Goal: Transaction & Acquisition: Purchase product/service

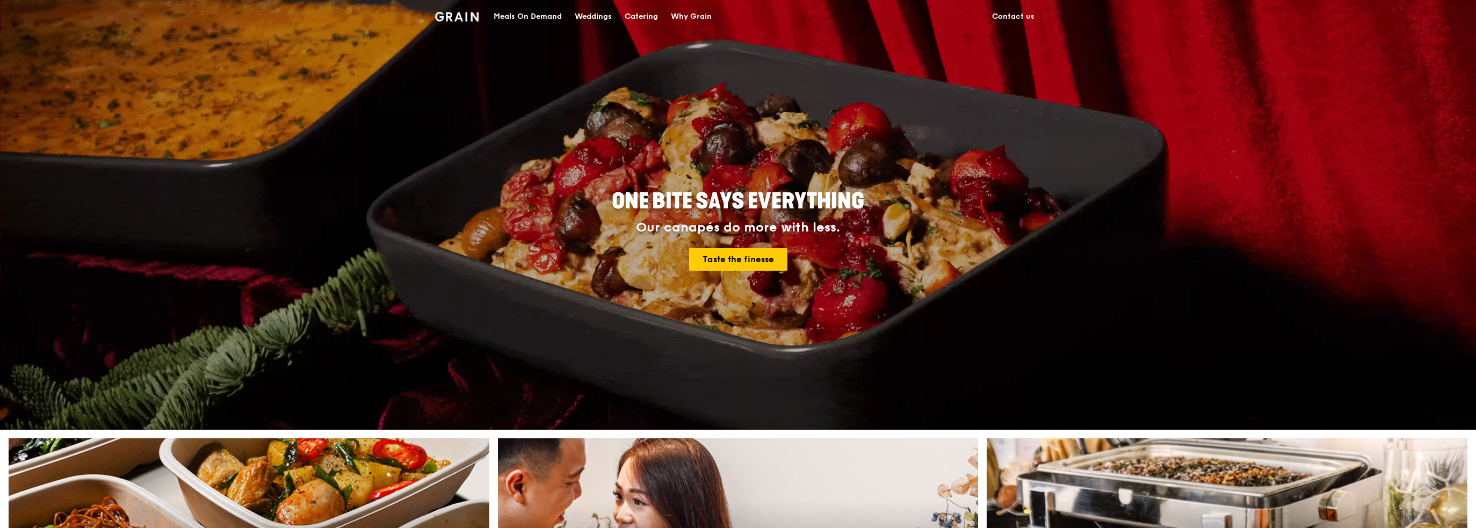
click at [548, 19] on div "Meals On Demand" at bounding box center [528, 17] width 68 height 32
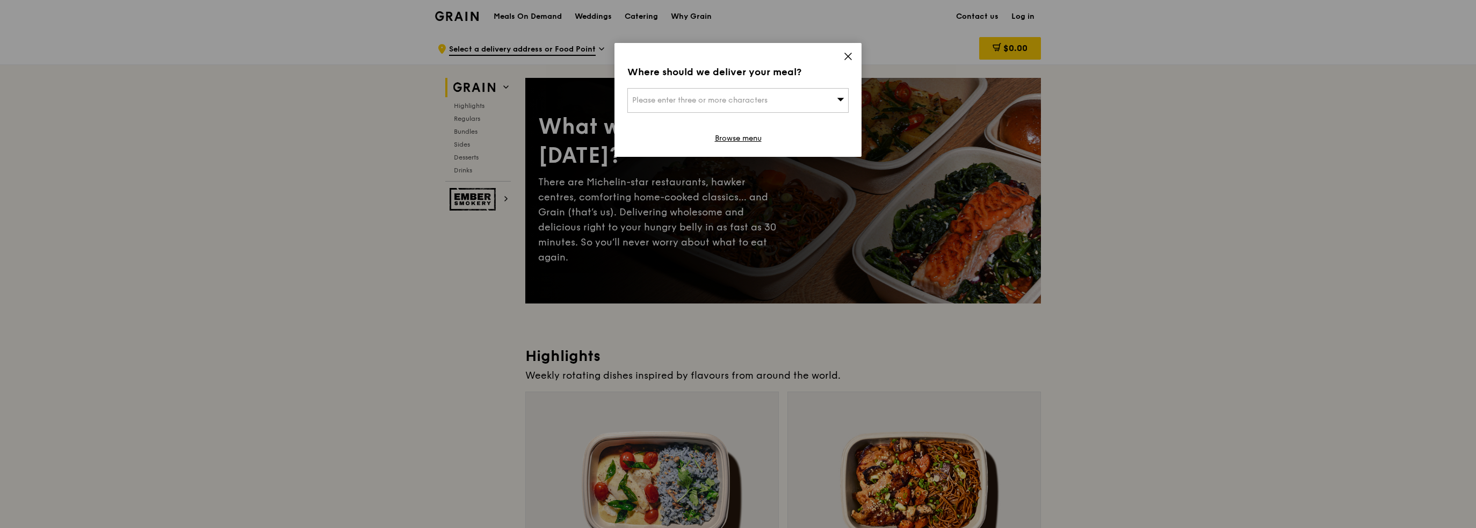
click at [847, 56] on icon at bounding box center [848, 57] width 10 height 10
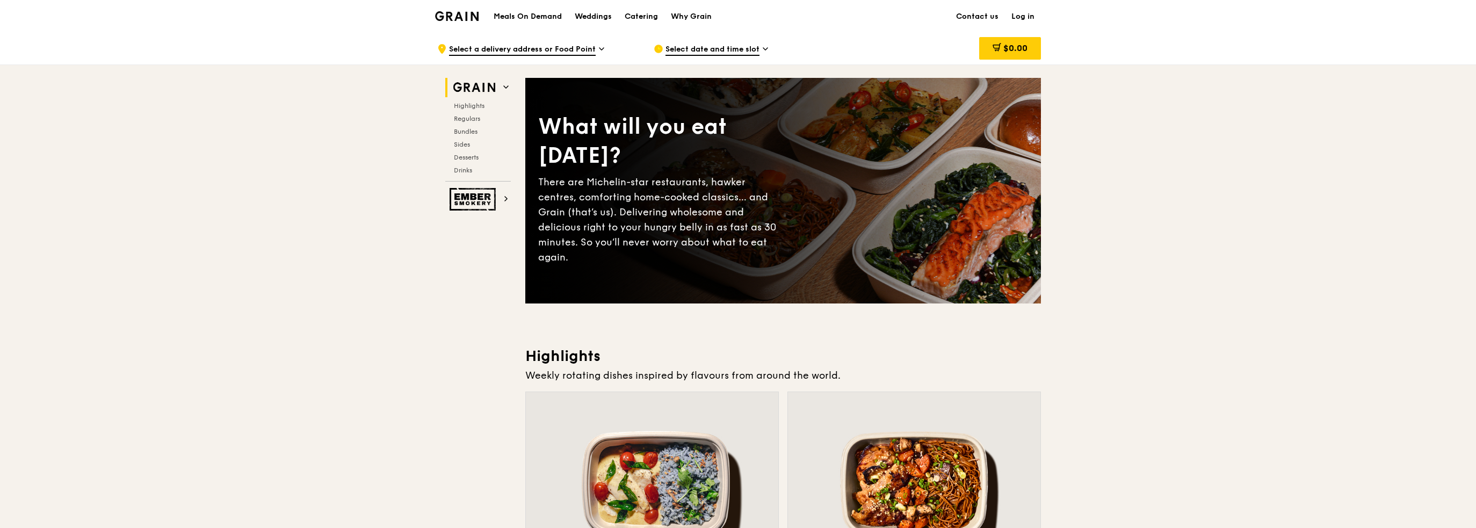
click at [458, 129] on span "Bundles" at bounding box center [466, 132] width 25 height 8
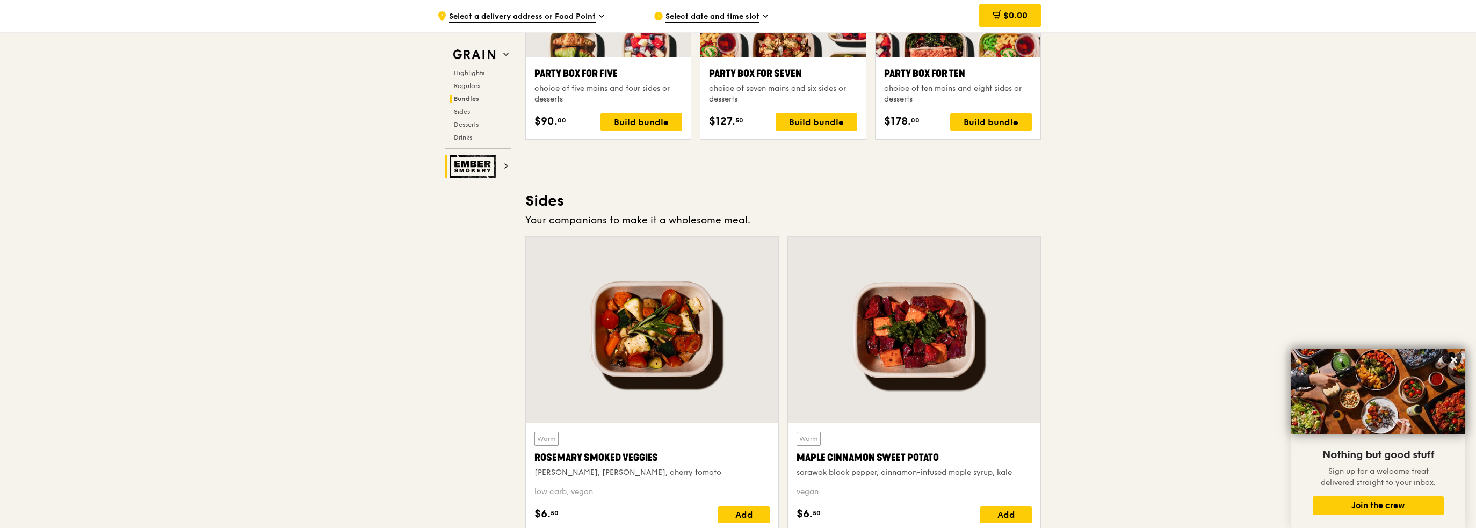
click at [480, 169] on img at bounding box center [474, 166] width 49 height 23
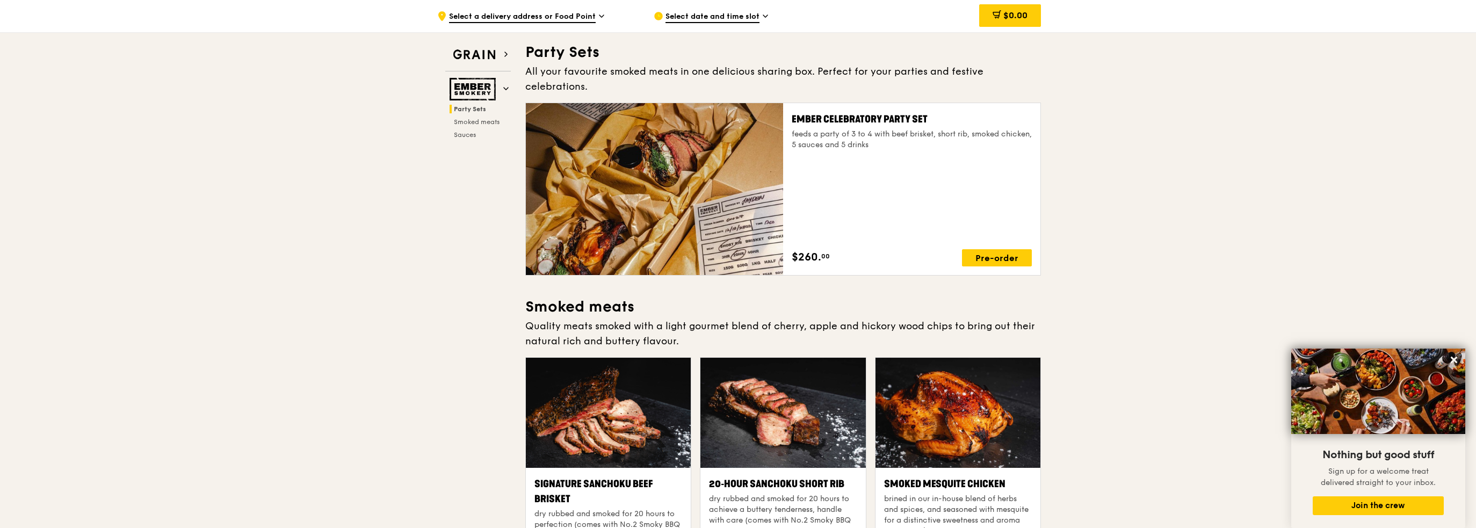
scroll to position [34, 0]
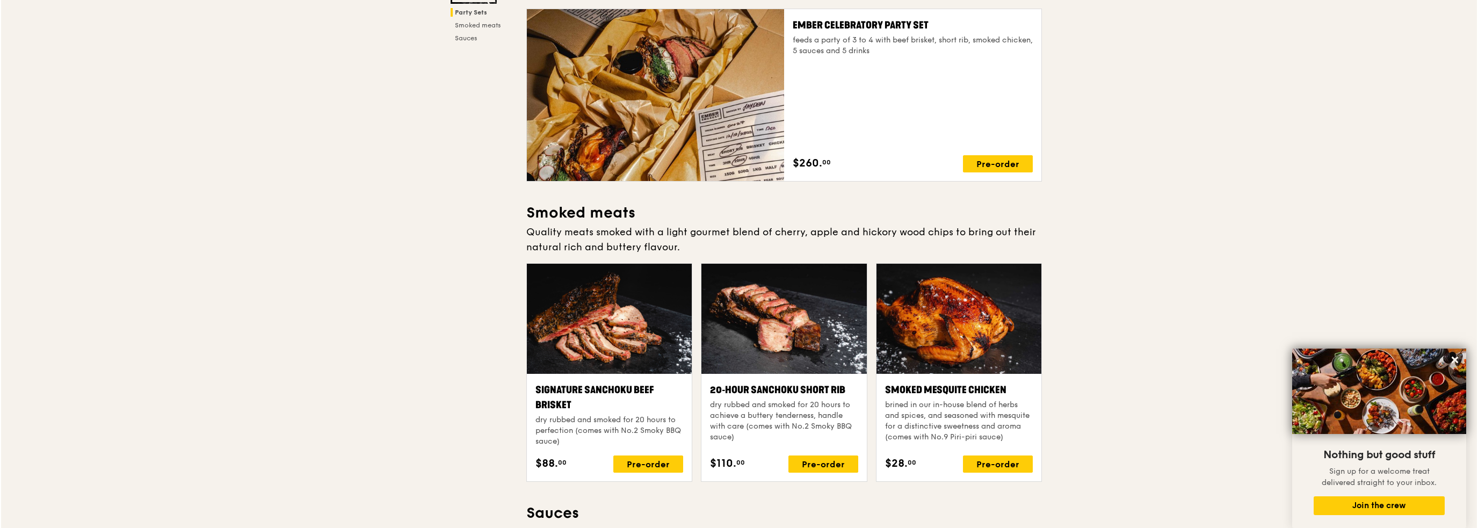
scroll to position [0, 0]
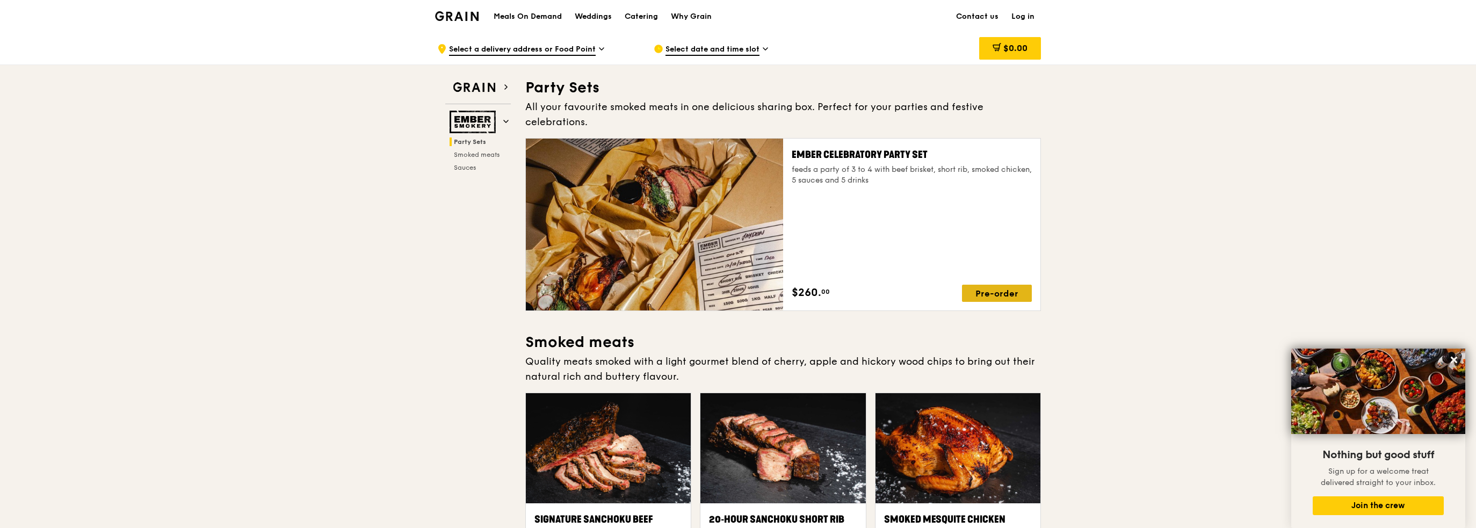
click at [1010, 285] on div "Pre-order" at bounding box center [997, 293] width 70 height 17
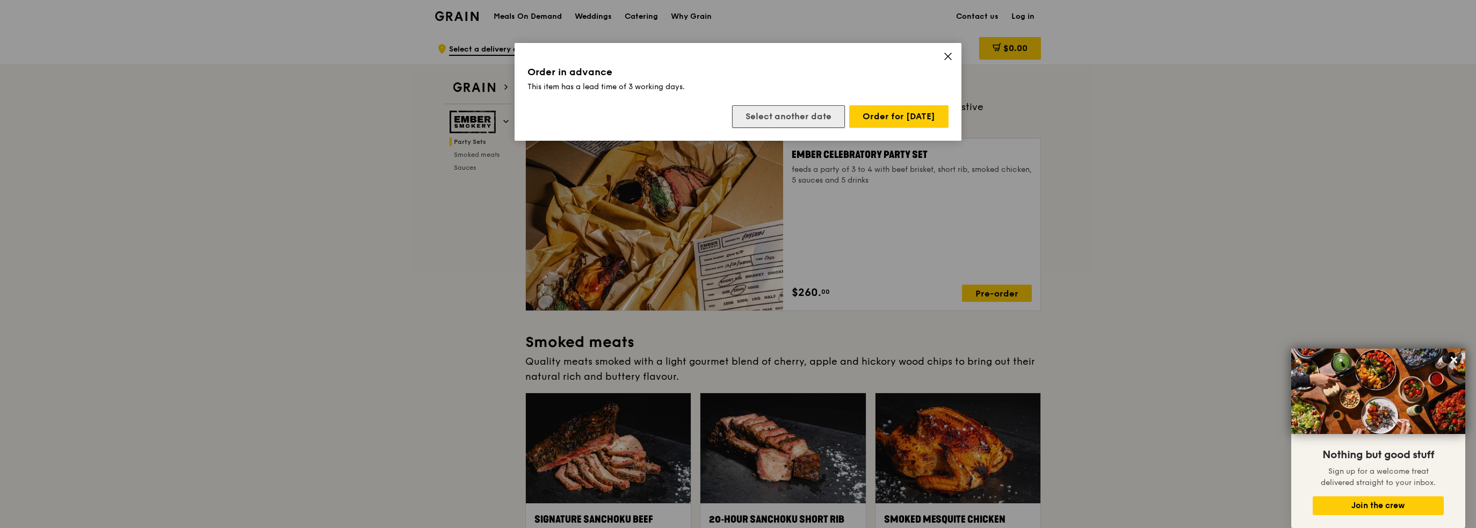
click at [806, 115] on button "Select another date" at bounding box center [788, 116] width 113 height 23
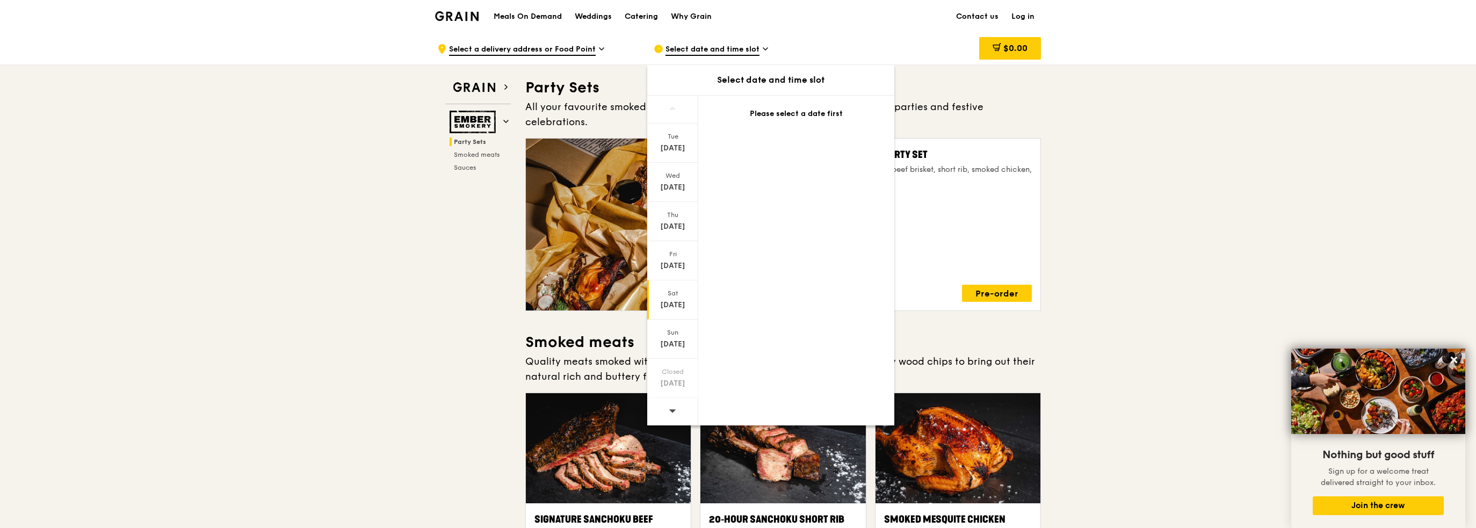
click at [679, 293] on div "Sat" at bounding box center [673, 293] width 48 height 9
click at [667, 293] on div "Sat" at bounding box center [673, 293] width 48 height 9
click at [673, 261] on div "Oct 17" at bounding box center [673, 266] width 48 height 11
click at [676, 295] on div "Sat" at bounding box center [673, 293] width 48 height 9
click at [803, 105] on div "Loading..." at bounding box center [796, 116] width 196 height 41
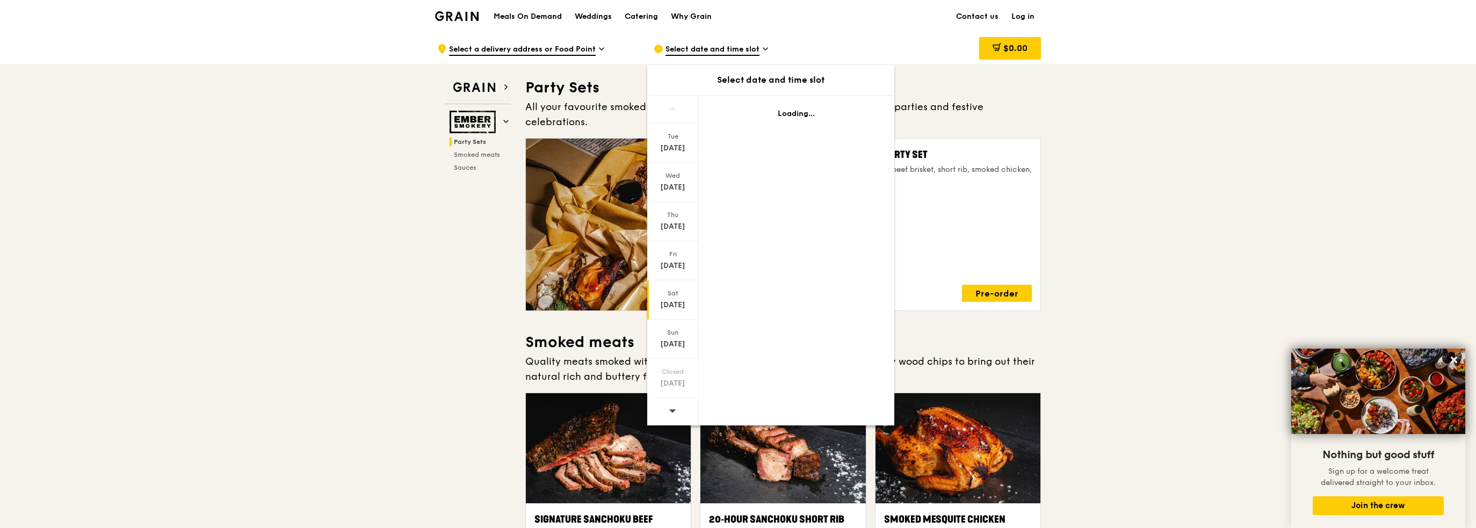
click at [800, 118] on div "Loading..." at bounding box center [796, 114] width 170 height 11
click at [754, 33] on div "Select date and time slot" at bounding box center [753, 49] width 199 height 32
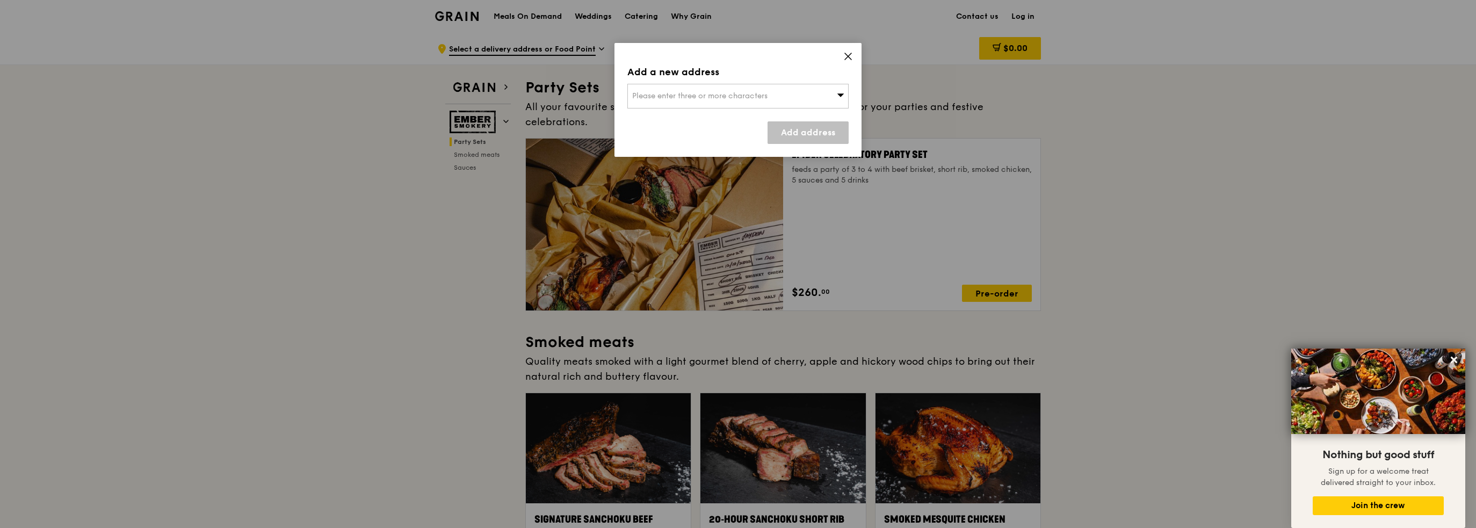
click at [763, 88] on div "Please enter three or more characters" at bounding box center [737, 96] width 221 height 25
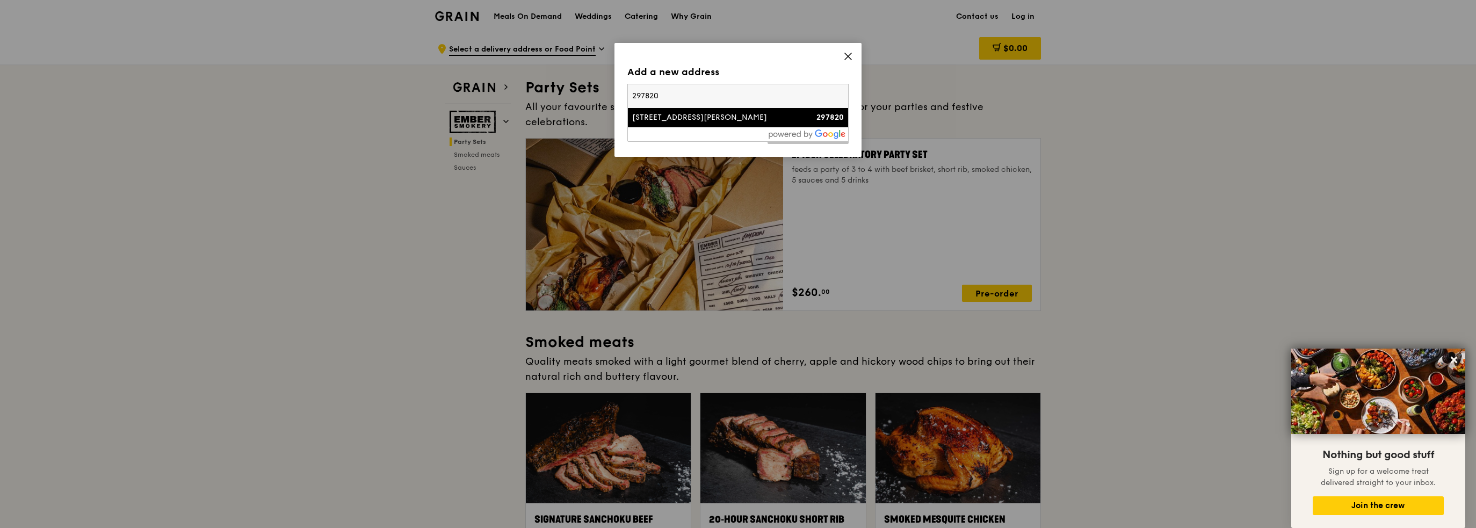
type input "297820"
click at [736, 116] on div "125 Whitley Road" at bounding box center [711, 117] width 159 height 11
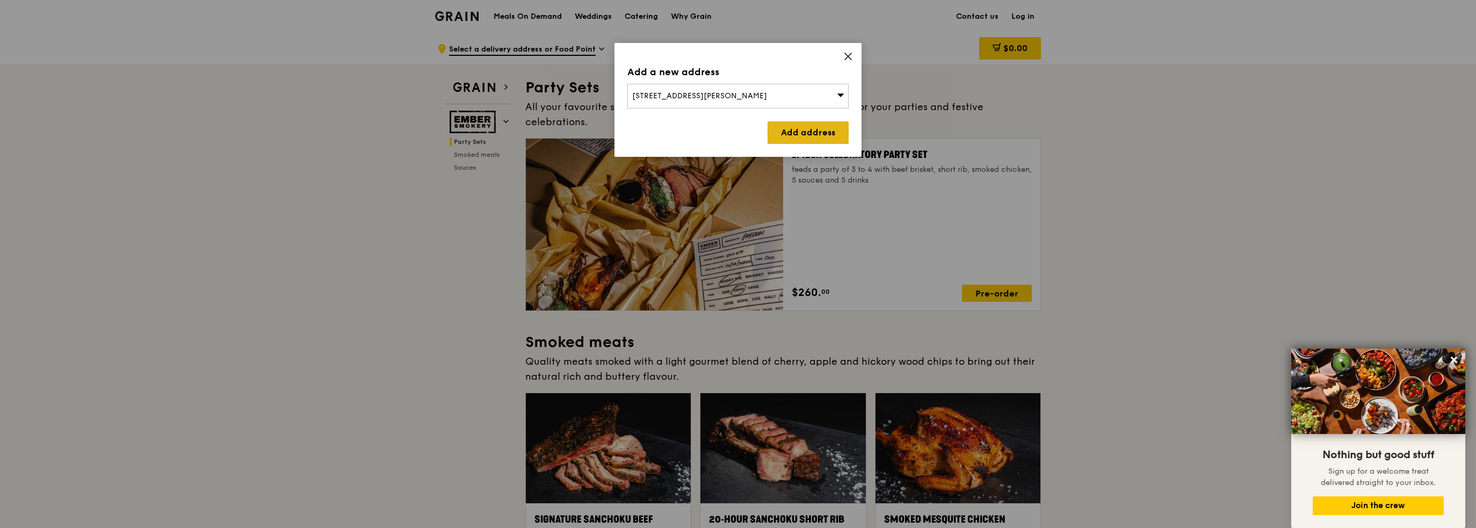
click at [822, 132] on link "Add address" at bounding box center [808, 132] width 81 height 23
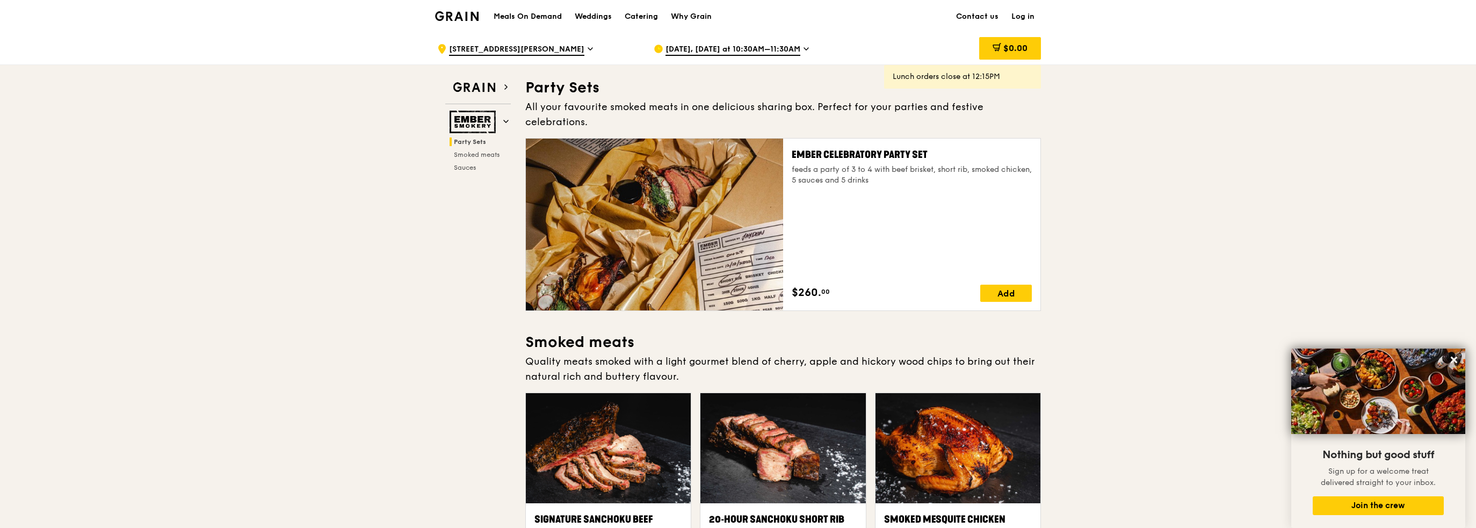
click at [796, 50] on span "Oct 14, Today at 10:30AM–11:30AM" at bounding box center [733, 50] width 135 height 12
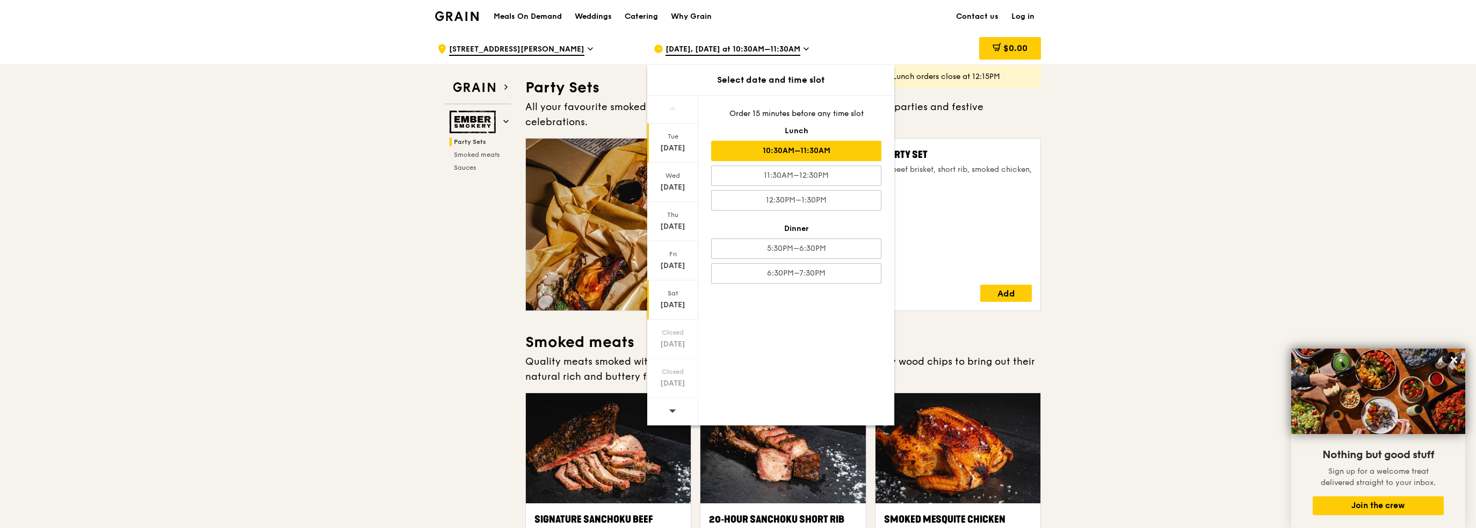
click at [671, 303] on div "Oct 18" at bounding box center [673, 305] width 48 height 11
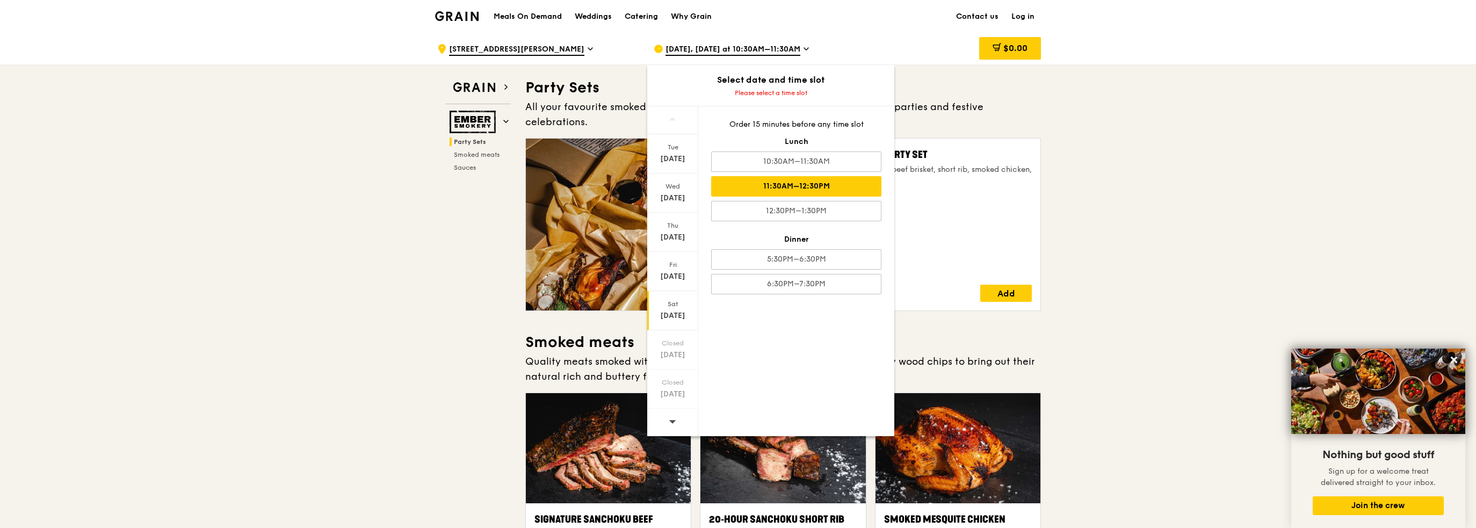
click at [823, 184] on div "11:30AM–12:30PM" at bounding box center [796, 186] width 170 height 20
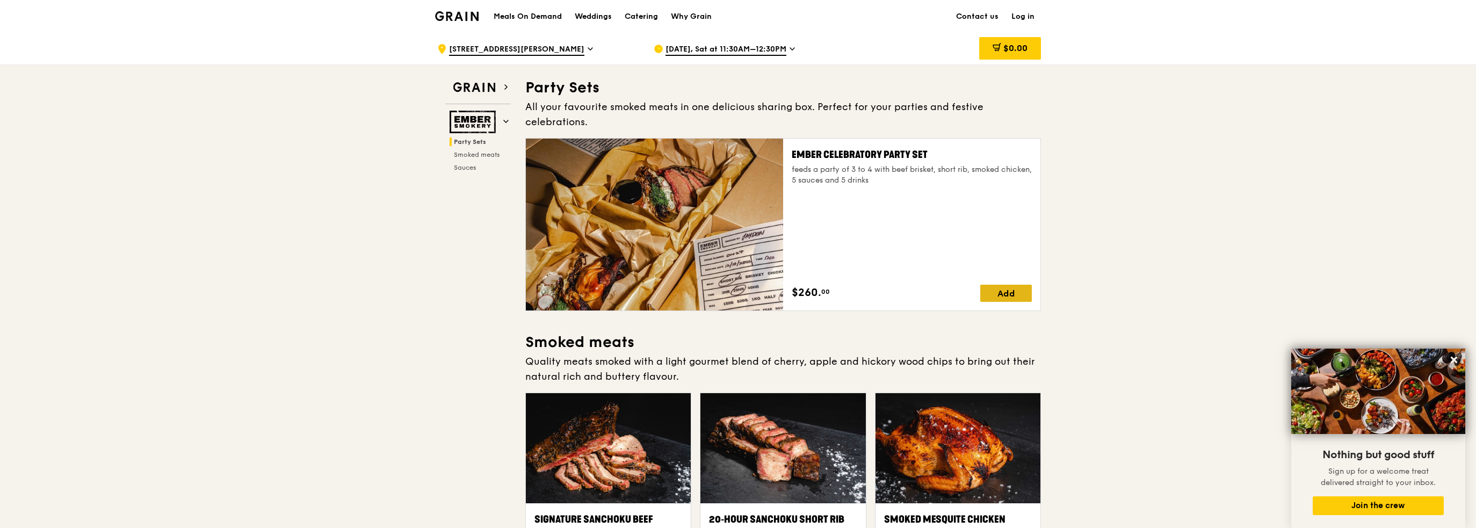
click at [1003, 285] on div "Add" at bounding box center [1006, 293] width 52 height 17
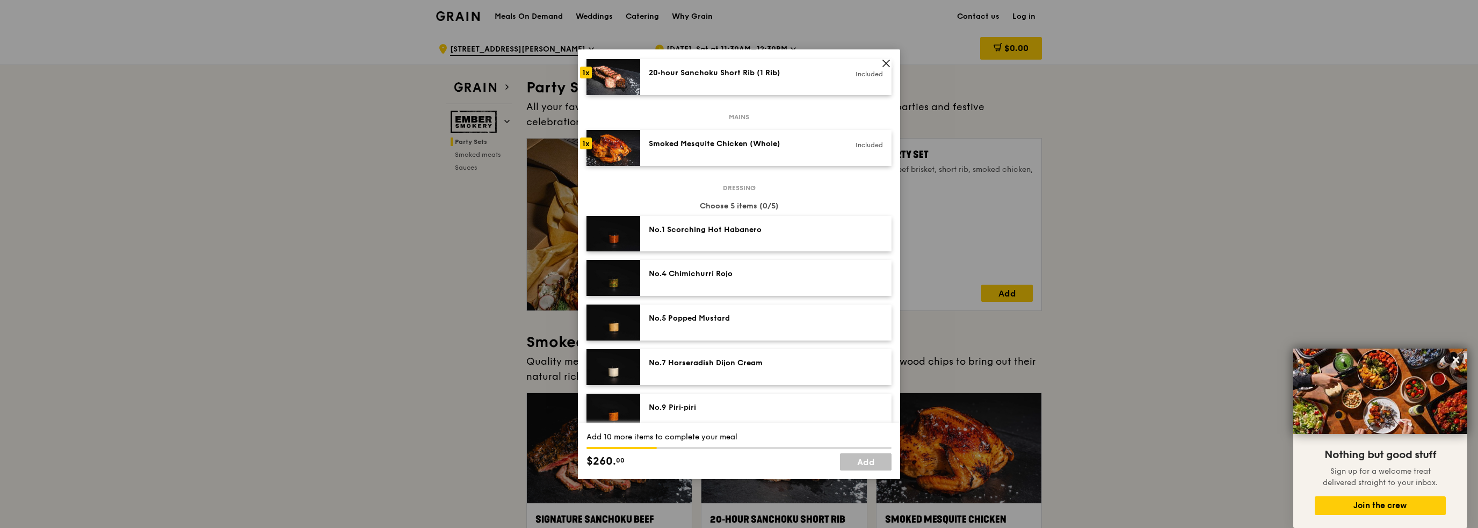
scroll to position [163, 0]
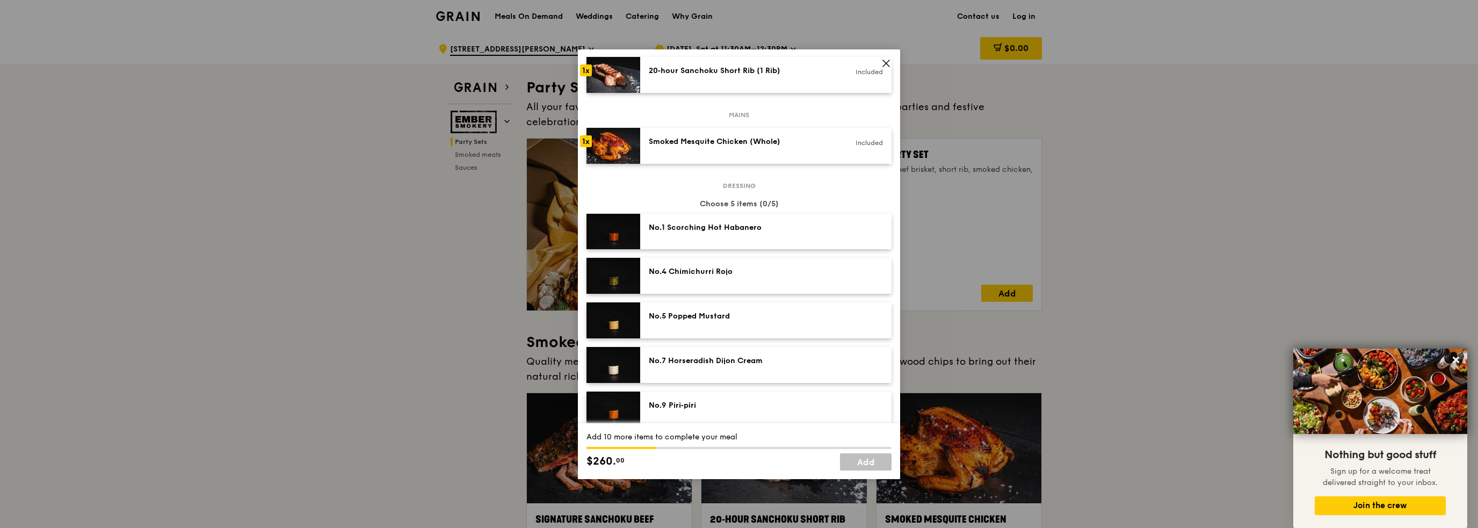
click at [805, 280] on div "No.4 Chimichurri Rojo" at bounding box center [766, 275] width 234 height 19
click at [799, 280] on div "No.4 Chimichurri Rojo Remove" at bounding box center [766, 275] width 234 height 19
click at [733, 402] on div "No.9 Piri‑piri" at bounding box center [745, 405] width 193 height 11
click at [737, 366] on div "No.7 Horseradish Dijon Cream" at bounding box center [745, 362] width 206 height 13
click at [740, 323] on div "No.5 Popped Mustard" at bounding box center [745, 317] width 206 height 13
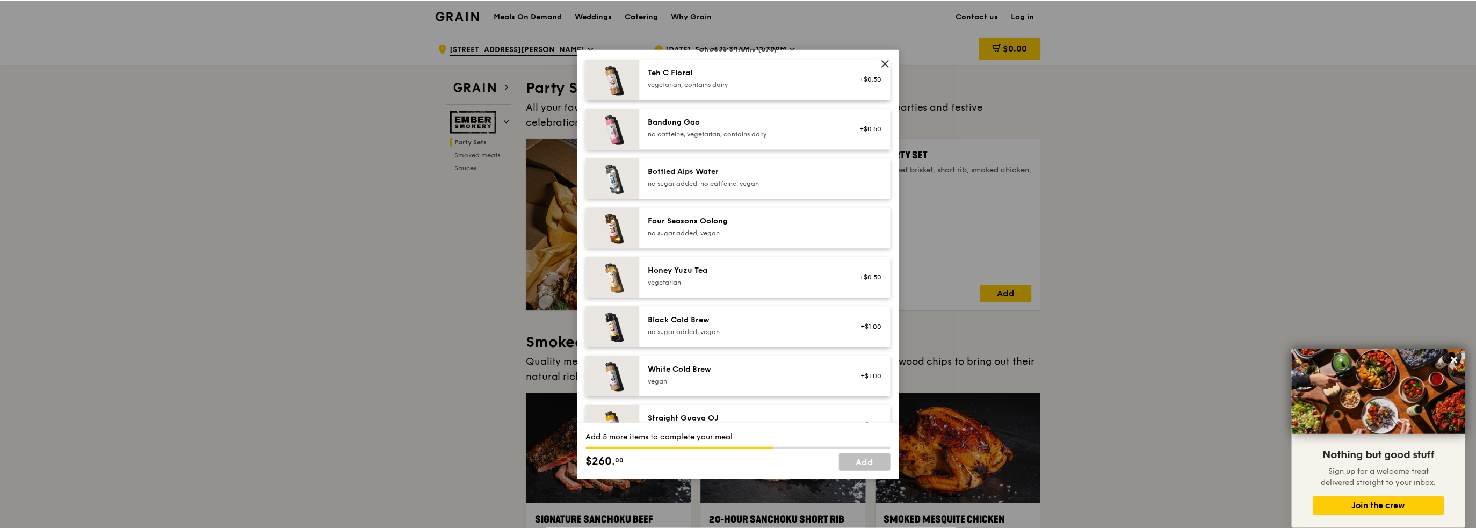
scroll to position [584, 0]
click at [736, 278] on div "vegetarian" at bounding box center [745, 280] width 193 height 9
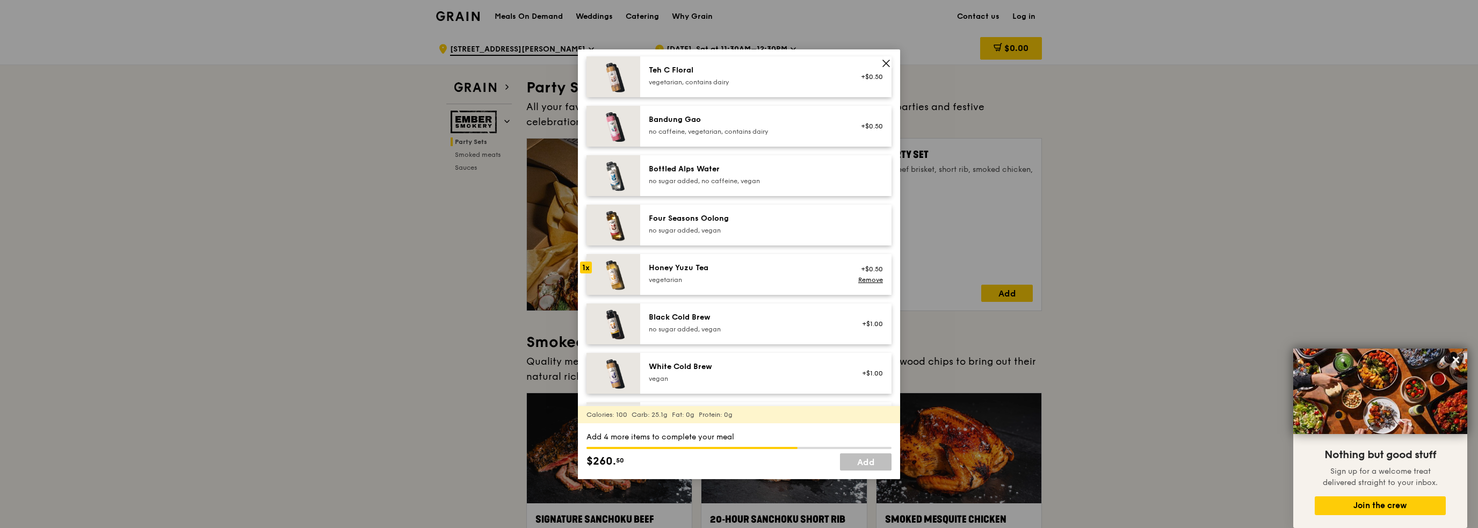
click at [736, 278] on div "vegetarian" at bounding box center [745, 280] width 193 height 9
click at [746, 273] on div "Honey Yuzu Tea vegetarian" at bounding box center [745, 273] width 193 height 21
click at [747, 236] on div "Four Seasons Oolong no sugar added, vegan" at bounding box center [745, 225] width 206 height 24
click at [746, 227] on div "no sugar added, vegan" at bounding box center [745, 230] width 193 height 9
click at [844, 463] on link "Add" at bounding box center [866, 461] width 52 height 17
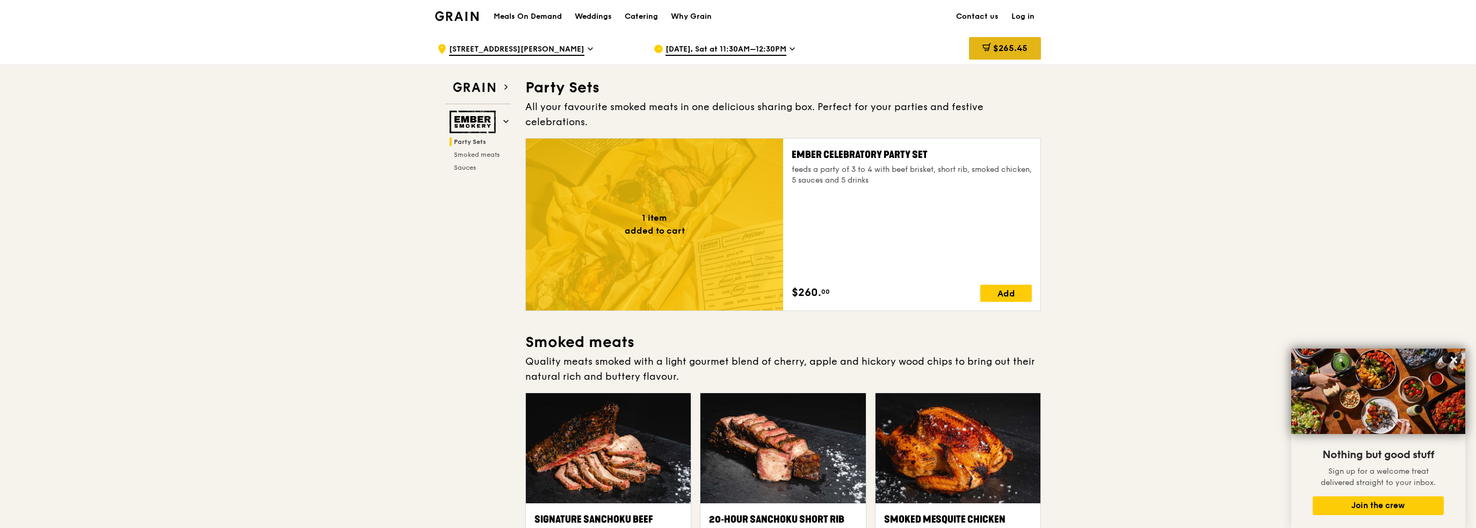
click at [1033, 57] on div "$265.45" at bounding box center [1005, 48] width 72 height 23
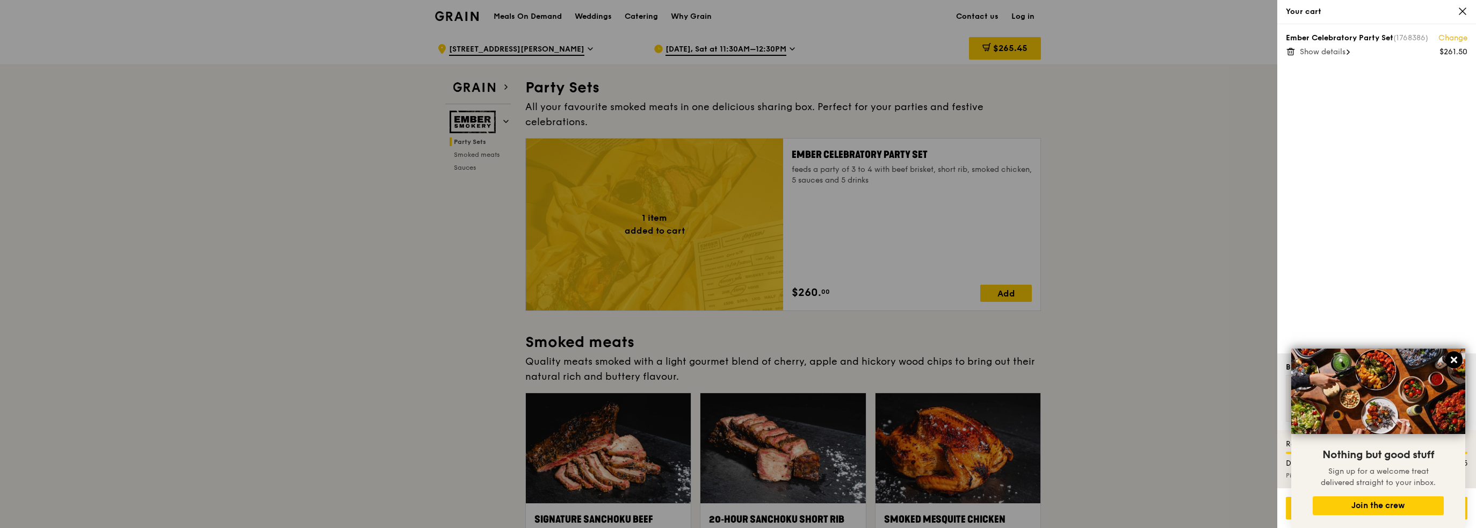
click at [1455, 358] on icon at bounding box center [1454, 360] width 6 height 6
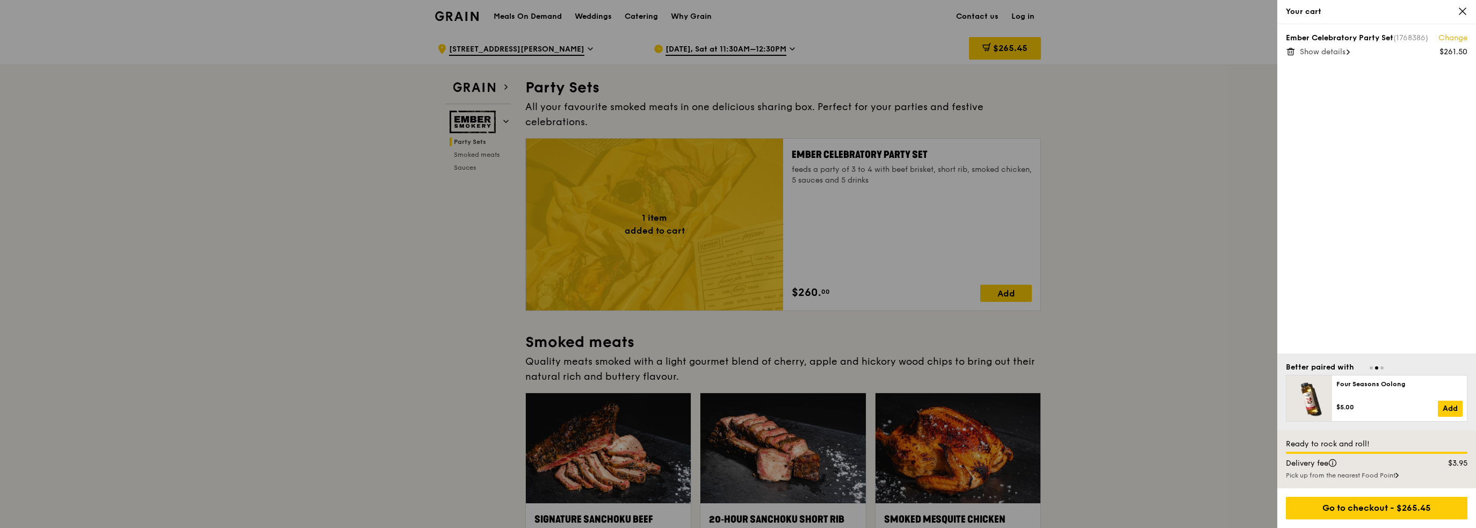
click at [1388, 145] on div "Ember Celebratory Party Set (1768386) Change $261.50 Show details" at bounding box center [1376, 188] width 199 height 329
click at [1332, 55] on span "Show details" at bounding box center [1323, 51] width 46 height 9
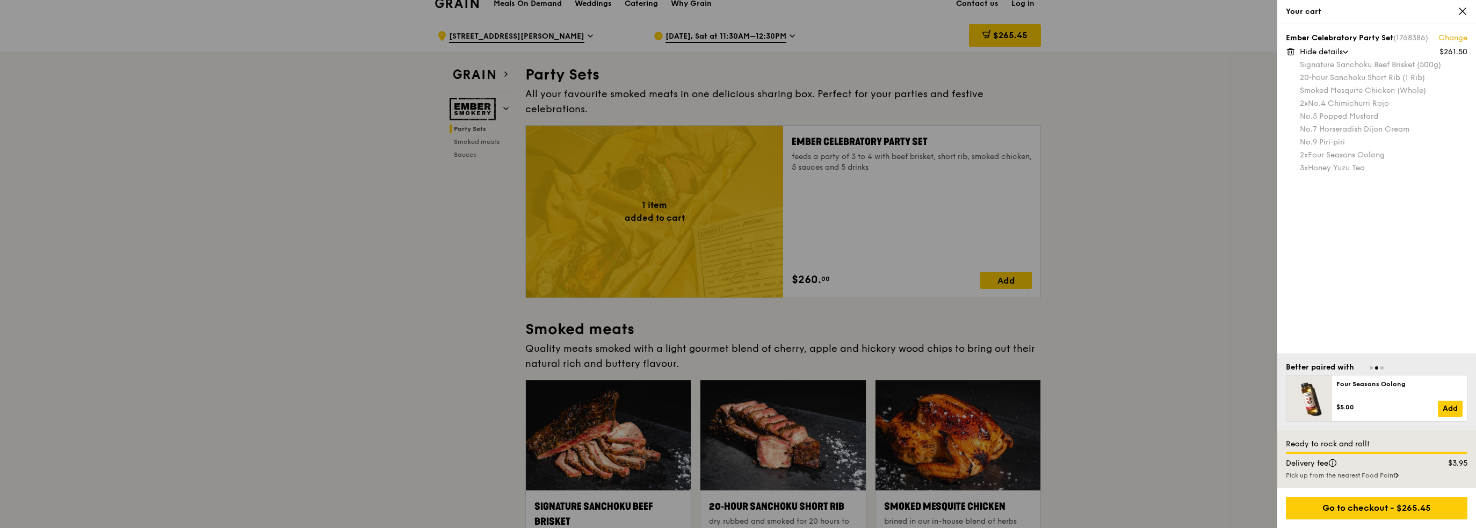
scroll to position [0, 0]
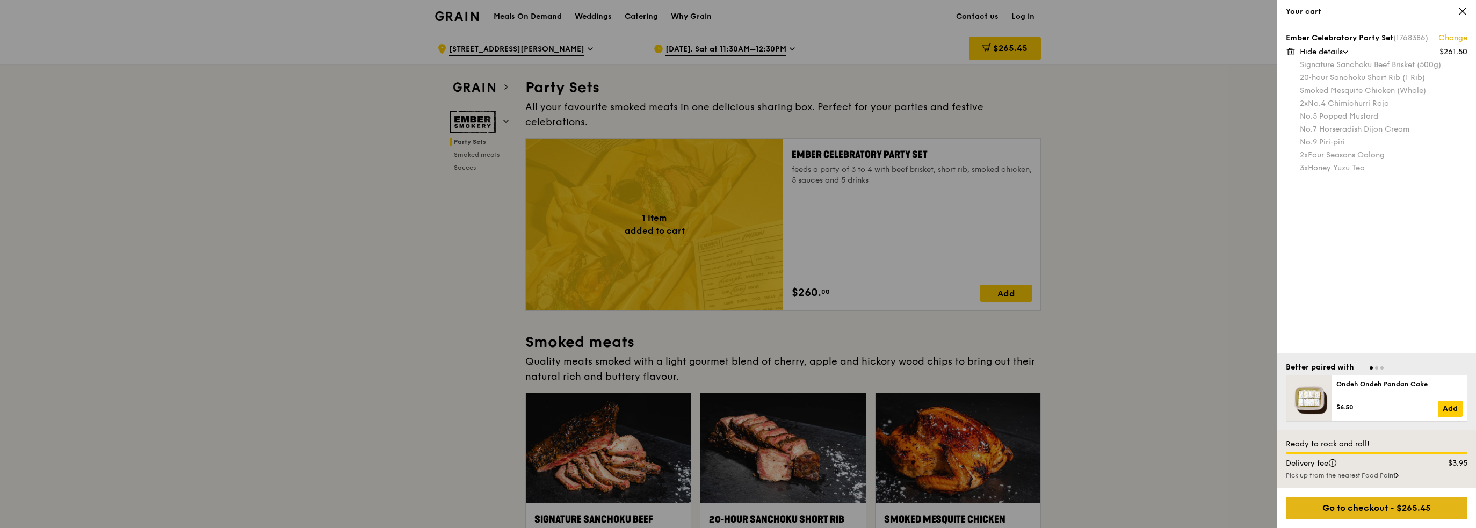
click at [1353, 511] on div "Go to checkout - $265.45" at bounding box center [1377, 508] width 182 height 23
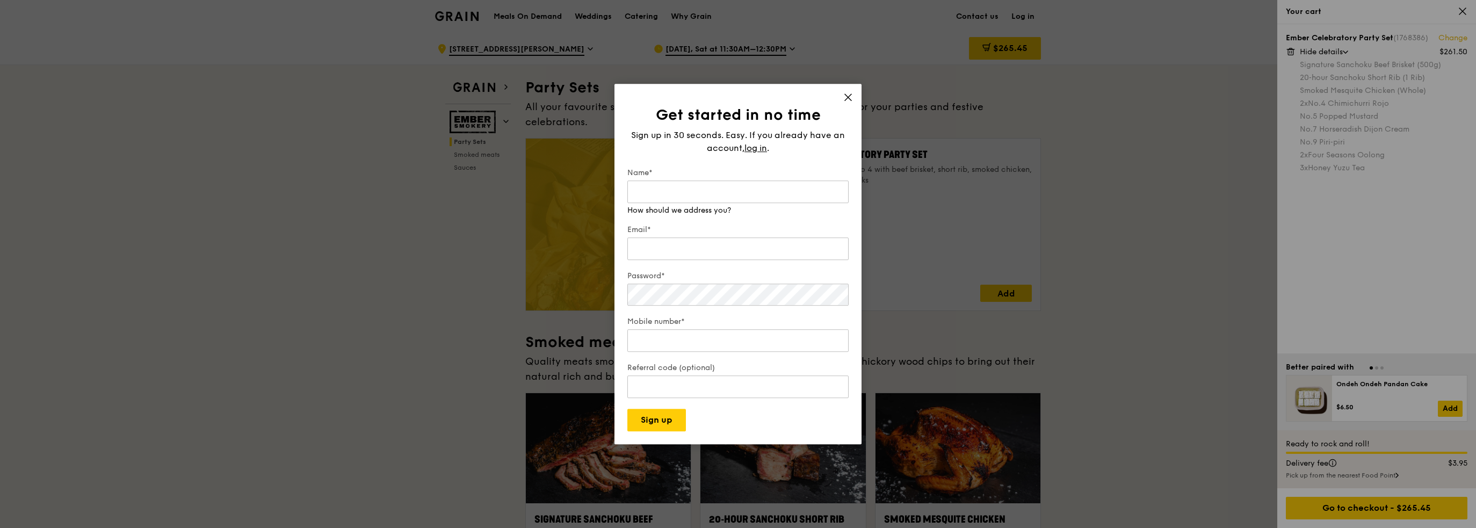
click at [698, 169] on div "Get started in no time Sign up in 30 seconds. Easy. If you already have an acco…" at bounding box center [737, 268] width 221 height 327
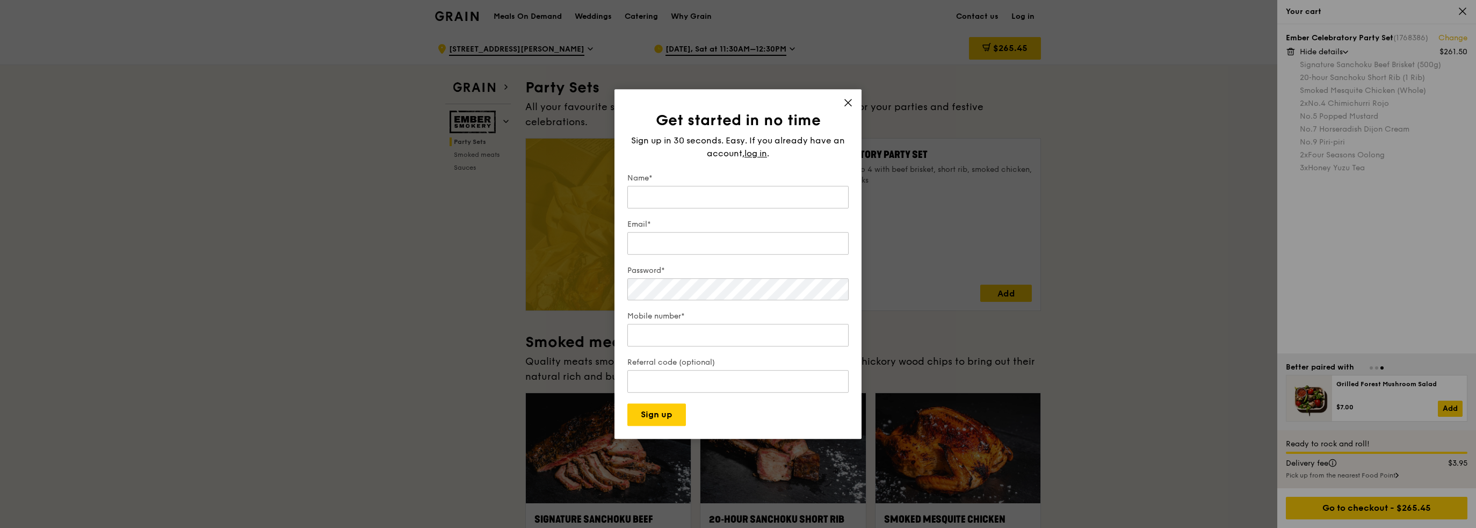
click at [844, 102] on icon at bounding box center [848, 103] width 10 height 10
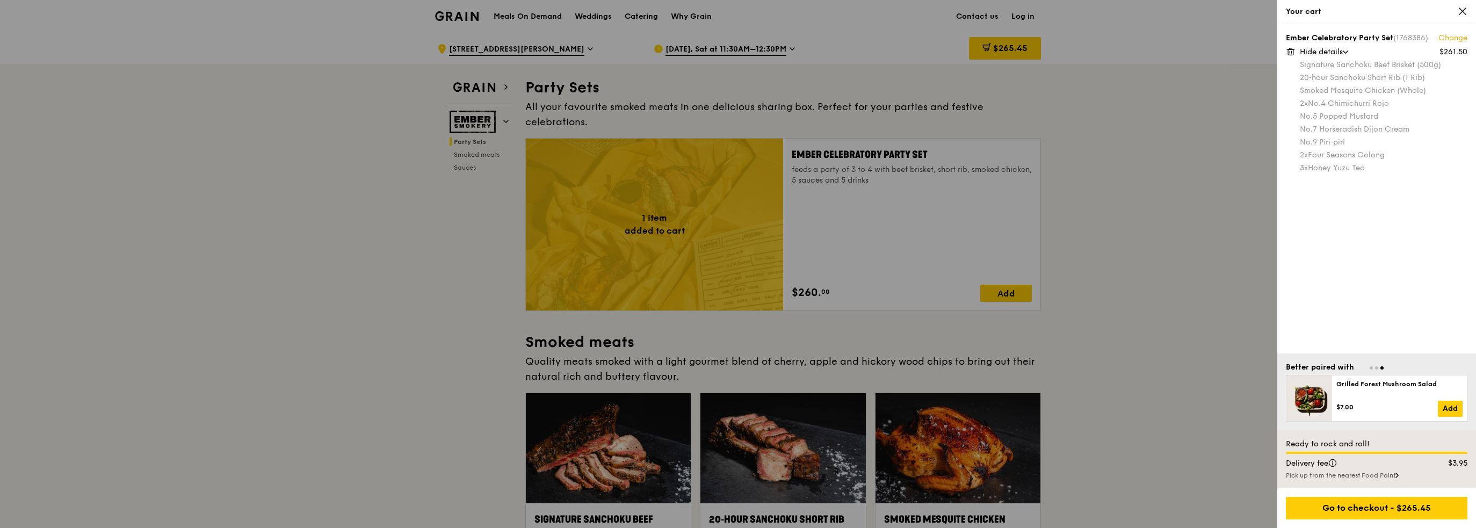
click at [1143, 264] on div at bounding box center [738, 264] width 1476 height 528
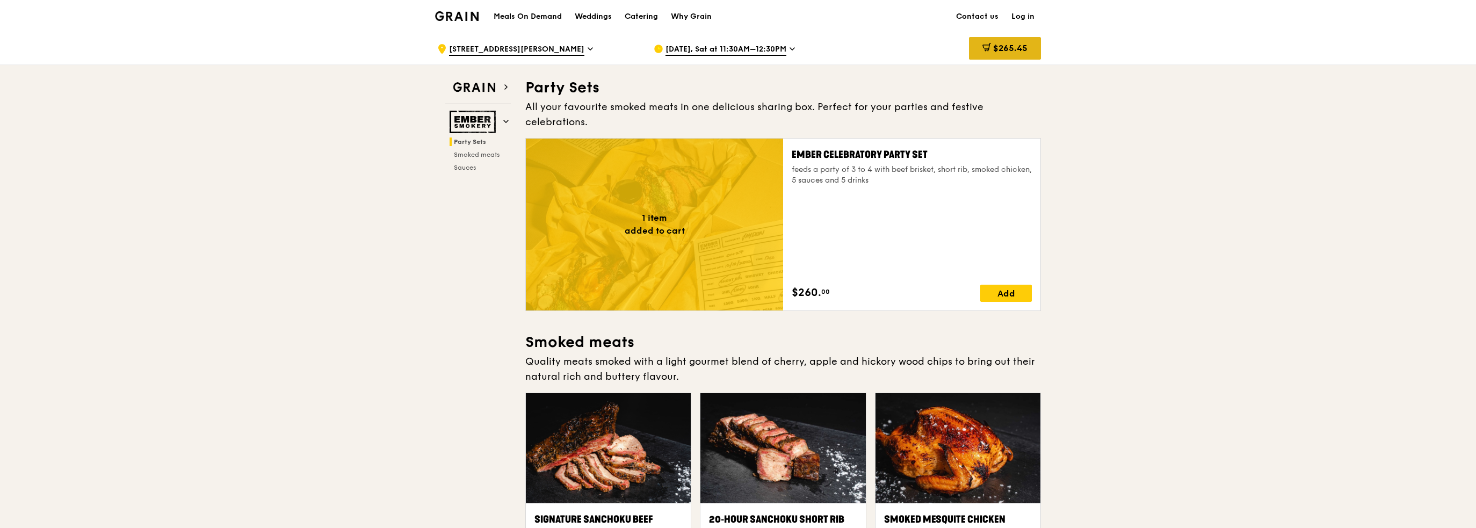
click at [1016, 47] on span "$265.45" at bounding box center [1010, 48] width 34 height 10
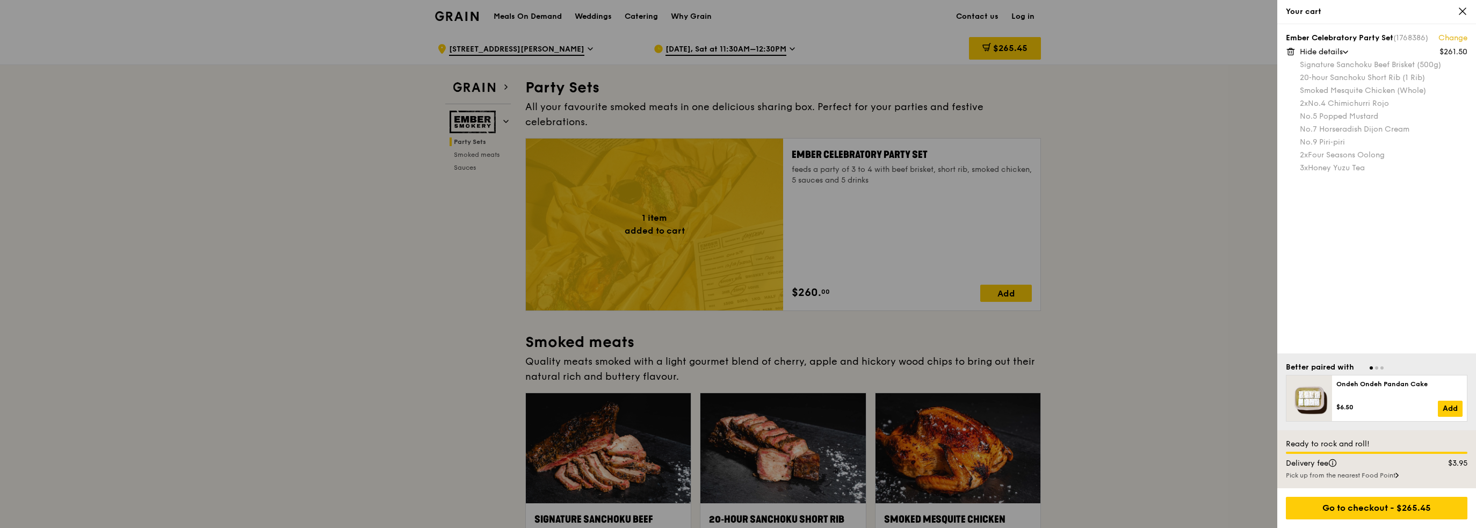
click at [1200, 194] on div at bounding box center [738, 264] width 1476 height 528
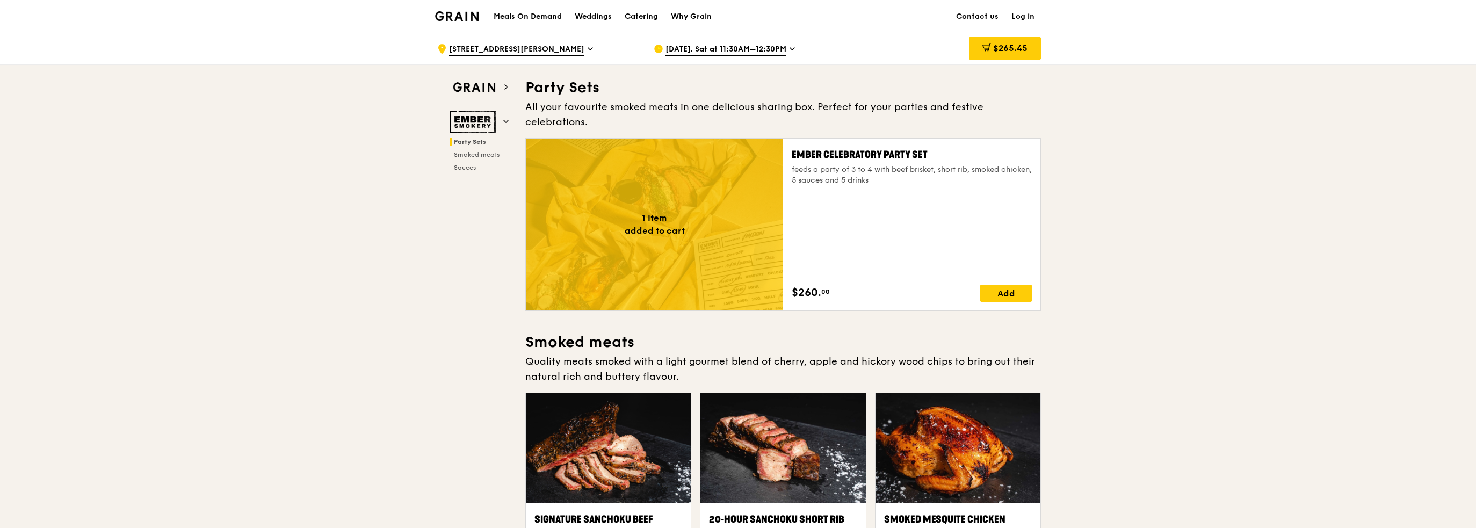
click at [1025, 18] on link "Log in" at bounding box center [1023, 17] width 36 height 32
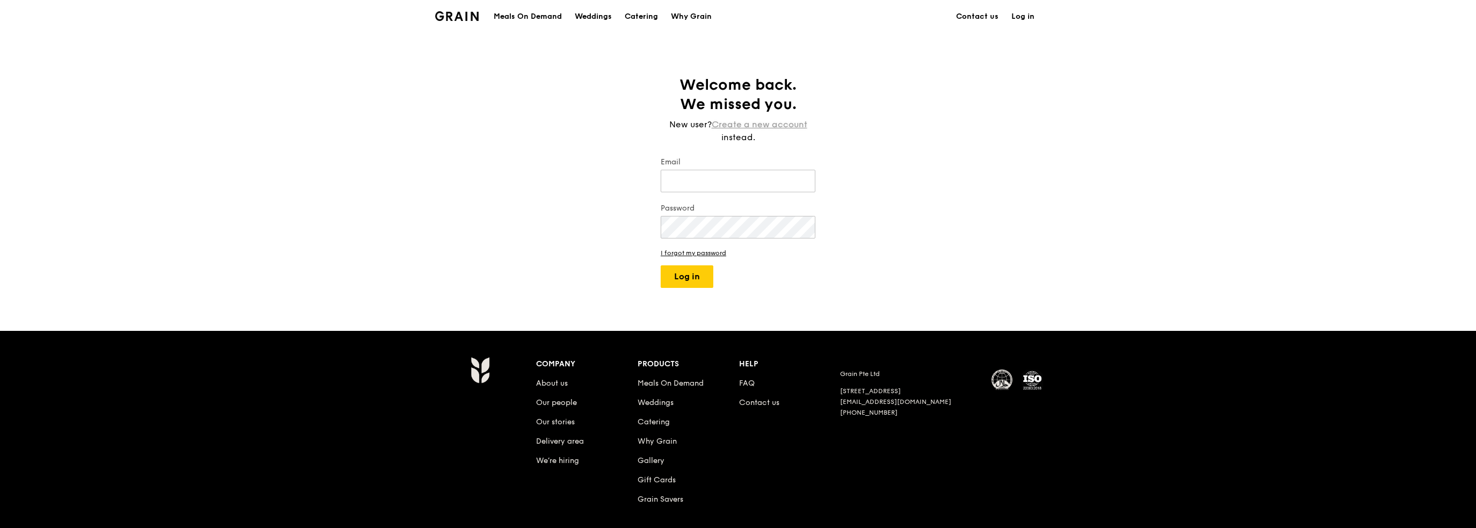
click at [739, 123] on link "Create a new account" at bounding box center [760, 124] width 96 height 13
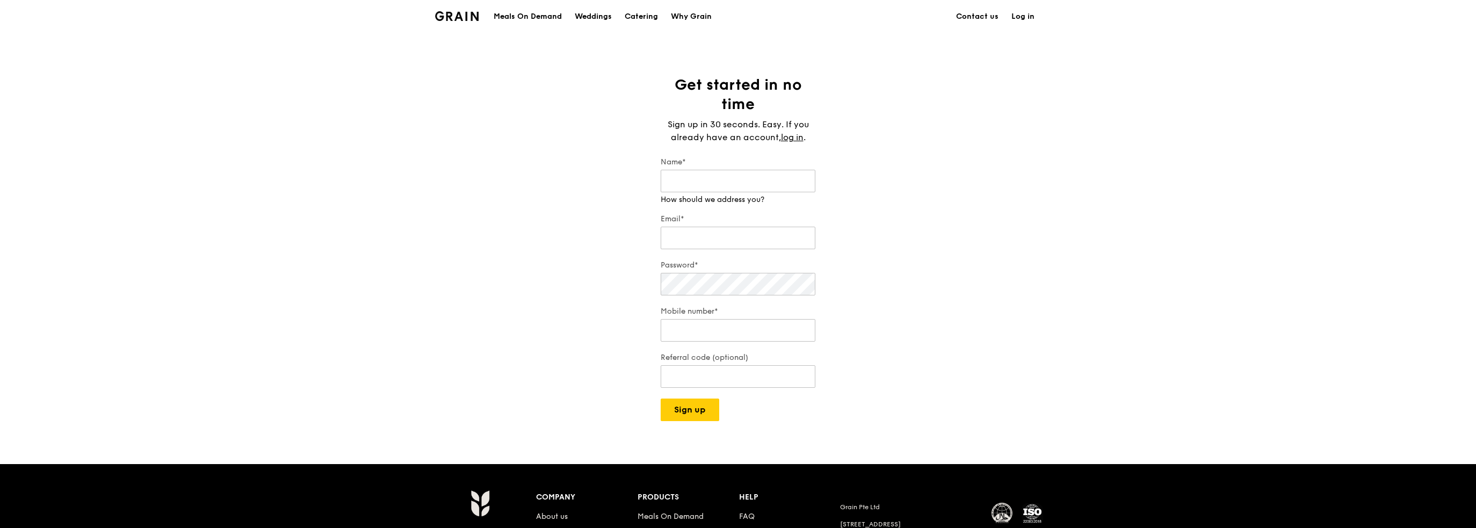
click at [895, 144] on div "Get started in no time Sign up in 30 seconds. Easy. If you already have an acco…" at bounding box center [738, 248] width 1476 height 346
click at [688, 184] on input "Name*" at bounding box center [738, 181] width 155 height 23
type input "[PERSON_NAME]"
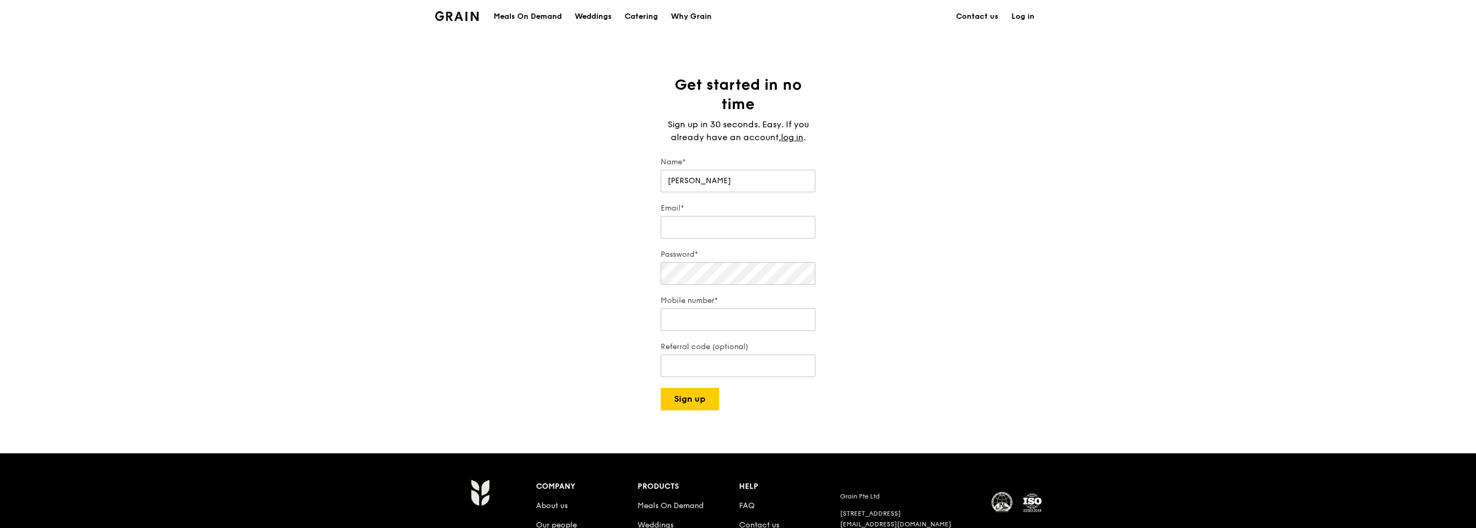
click at [531, 200] on div "Get started in no time Sign up in 30 seconds. Easy. If you already have an acco…" at bounding box center [738, 242] width 1476 height 335
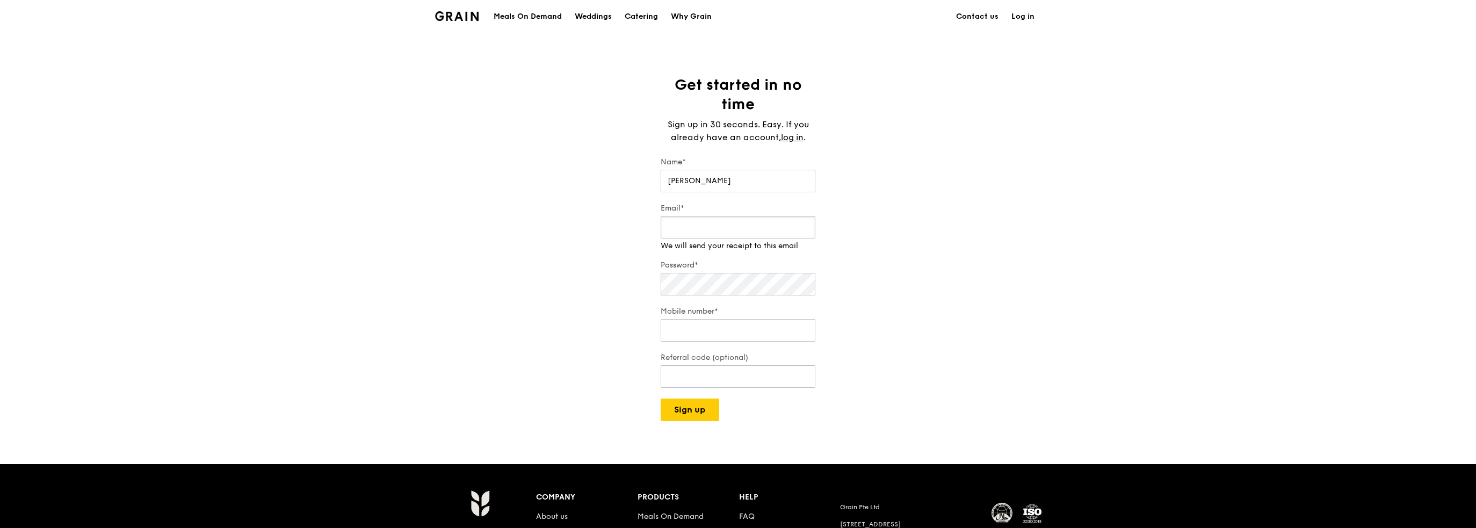
click at [712, 219] on input "Email*" at bounding box center [738, 227] width 155 height 23
type input "[PERSON_NAME][EMAIL_ADDRESS][DOMAIN_NAME]"
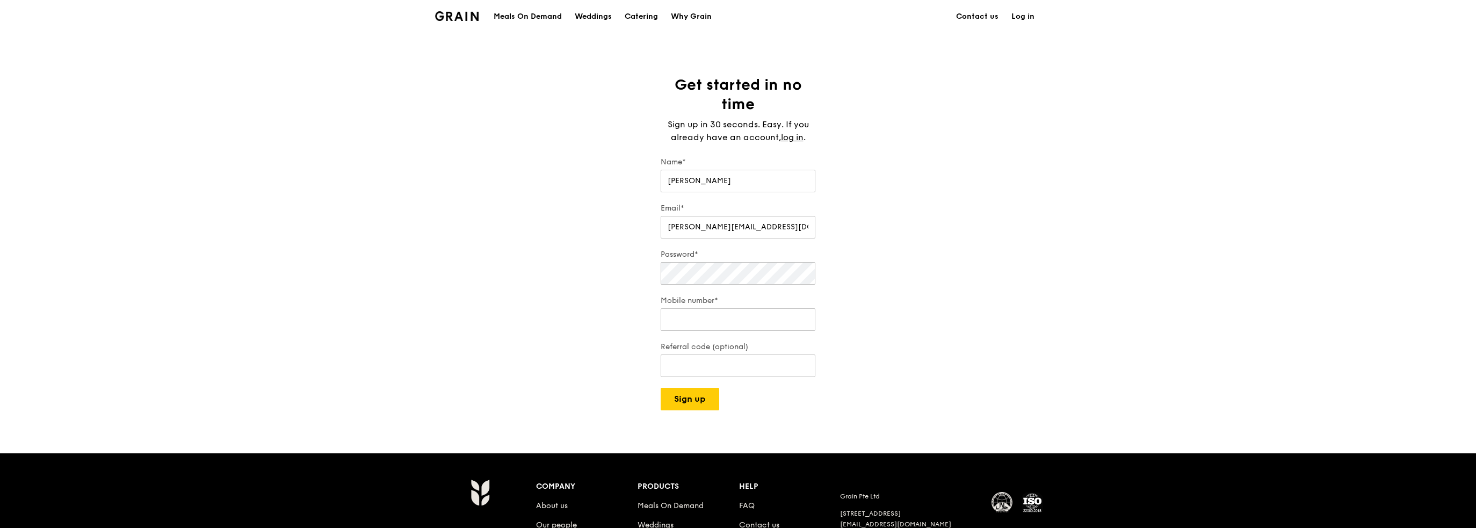
click at [623, 228] on div "Get started in no time Sign up in 30 seconds. Easy. If you already have an acco…" at bounding box center [738, 242] width 1476 height 335
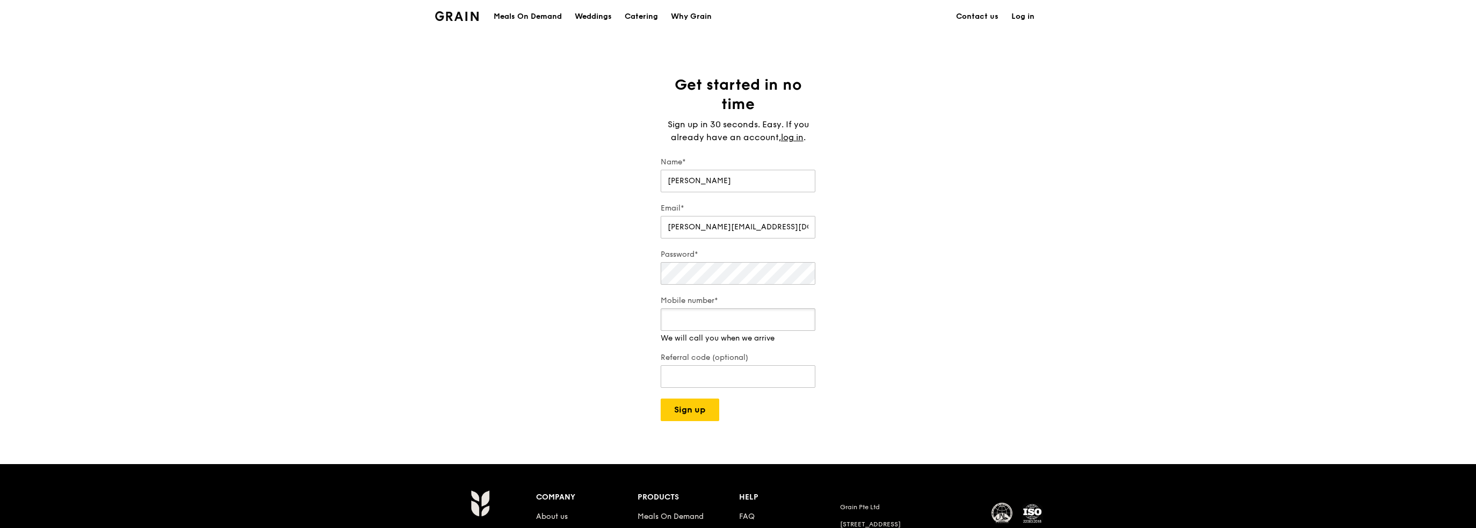
click at [709, 321] on input "Mobile number*" at bounding box center [738, 319] width 155 height 23
click at [929, 240] on div "Get started in no time Sign up in 30 seconds. Easy. If you already have an acco…" at bounding box center [738, 248] width 1476 height 346
click at [699, 322] on input "9" at bounding box center [738, 319] width 155 height 23
type input "92341042"
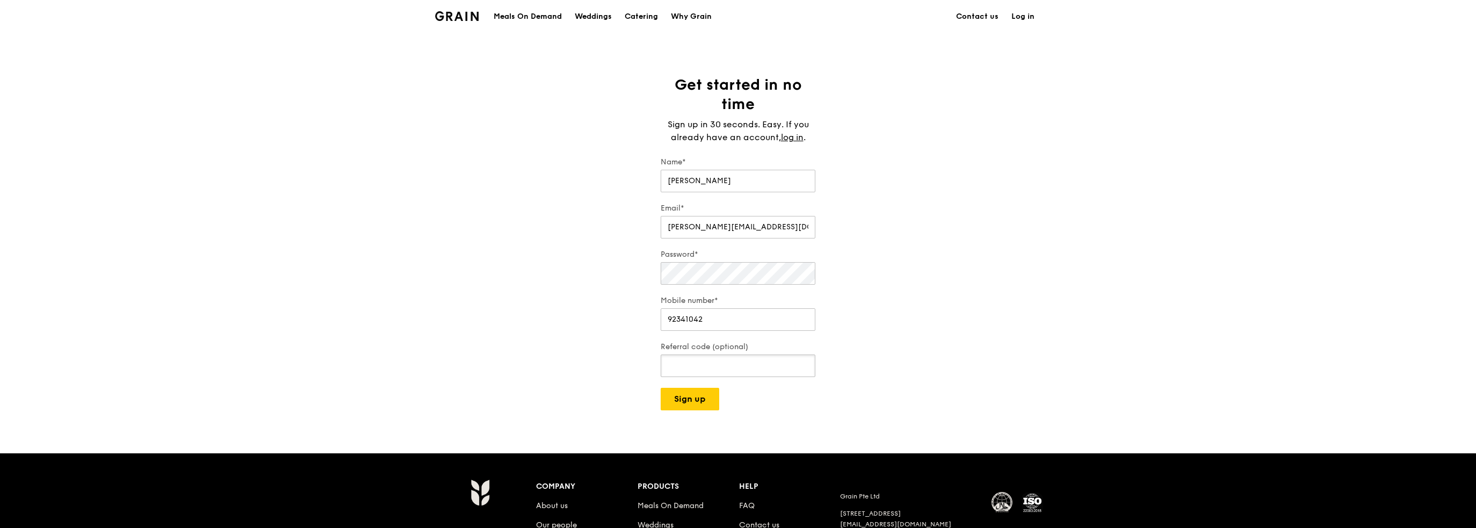
click at [743, 368] on input "Referral code (optional)" at bounding box center [738, 366] width 155 height 23
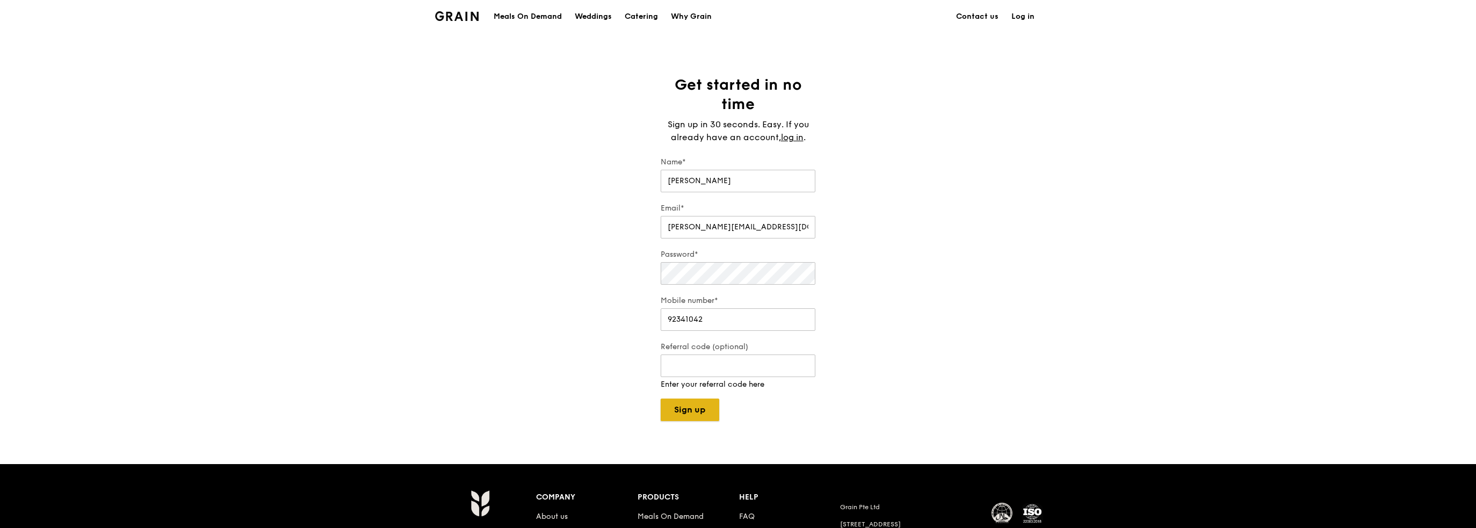
click at [694, 410] on div "Grain logo Meals On Demand Weddings Catering Why Grain Contact us Log in Get st…" at bounding box center [738, 352] width 1476 height 705
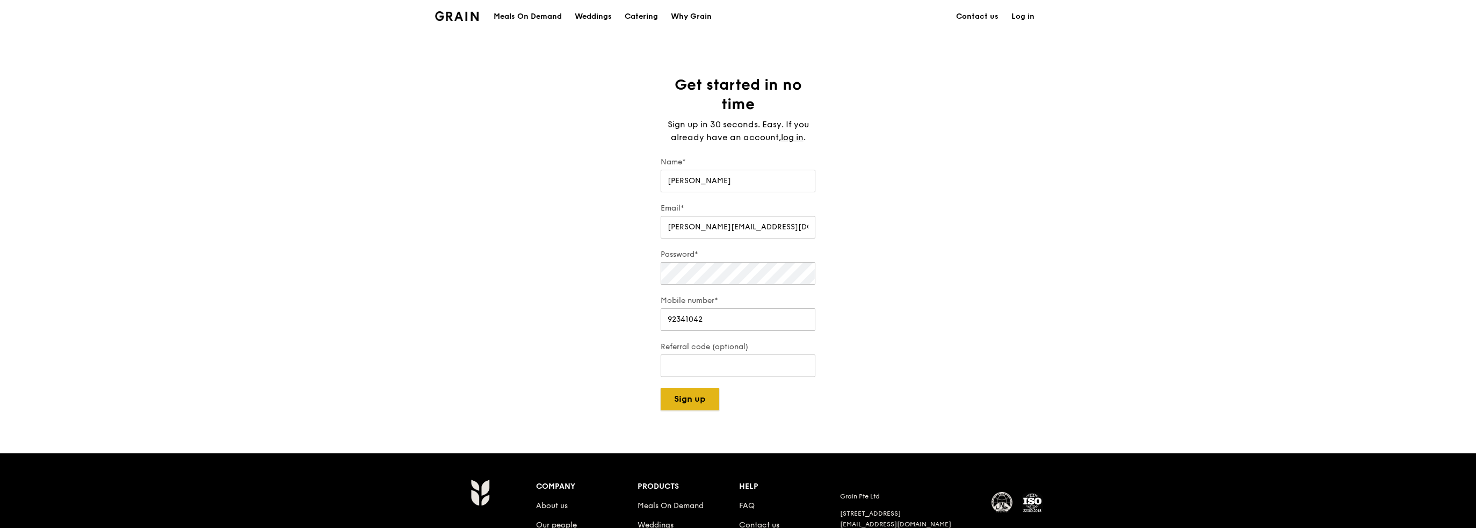
click at [694, 400] on button "Sign up" at bounding box center [690, 399] width 59 height 23
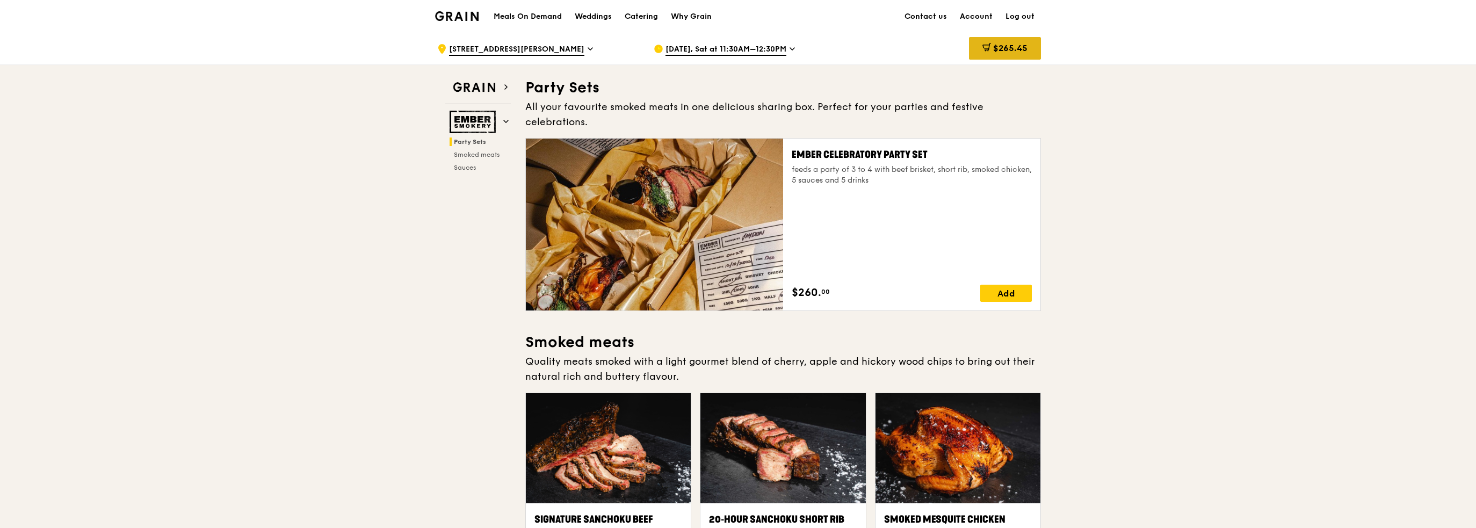
click at [1001, 47] on span "$265.45" at bounding box center [1010, 48] width 34 height 10
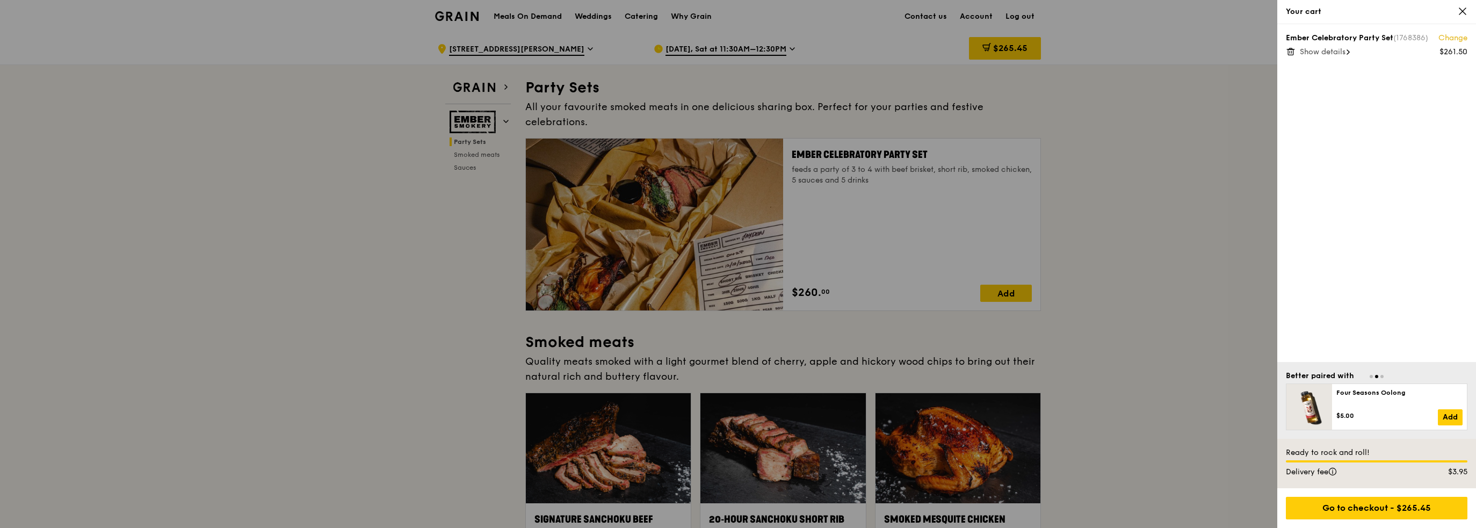
click at [1323, 53] on span "Show details" at bounding box center [1323, 51] width 46 height 9
click at [1253, 140] on div at bounding box center [738, 264] width 1476 height 528
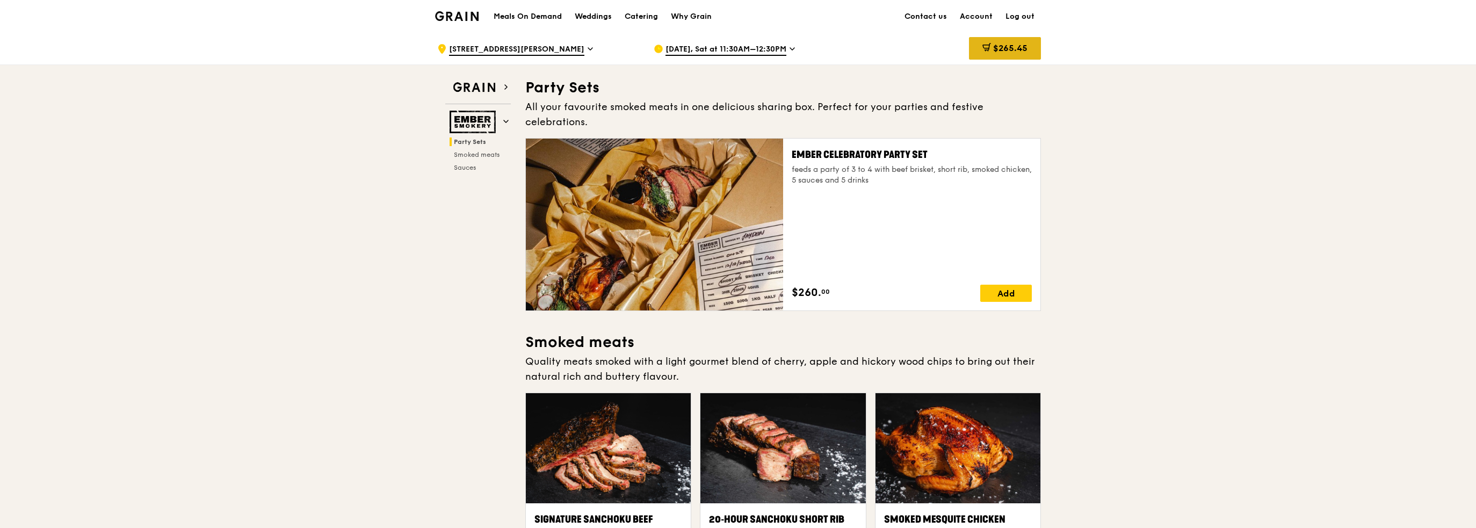
click at [1006, 49] on span "$265.45" at bounding box center [1010, 48] width 34 height 10
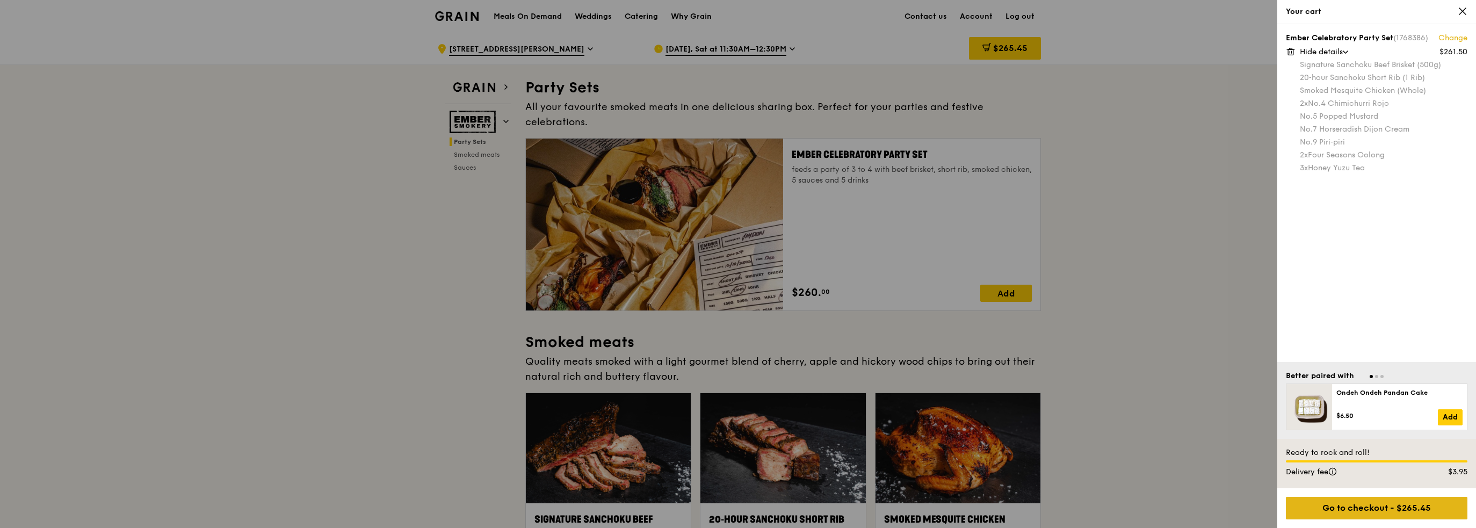
click at [1375, 504] on div "Go to checkout - $265.45" at bounding box center [1377, 508] width 182 height 23
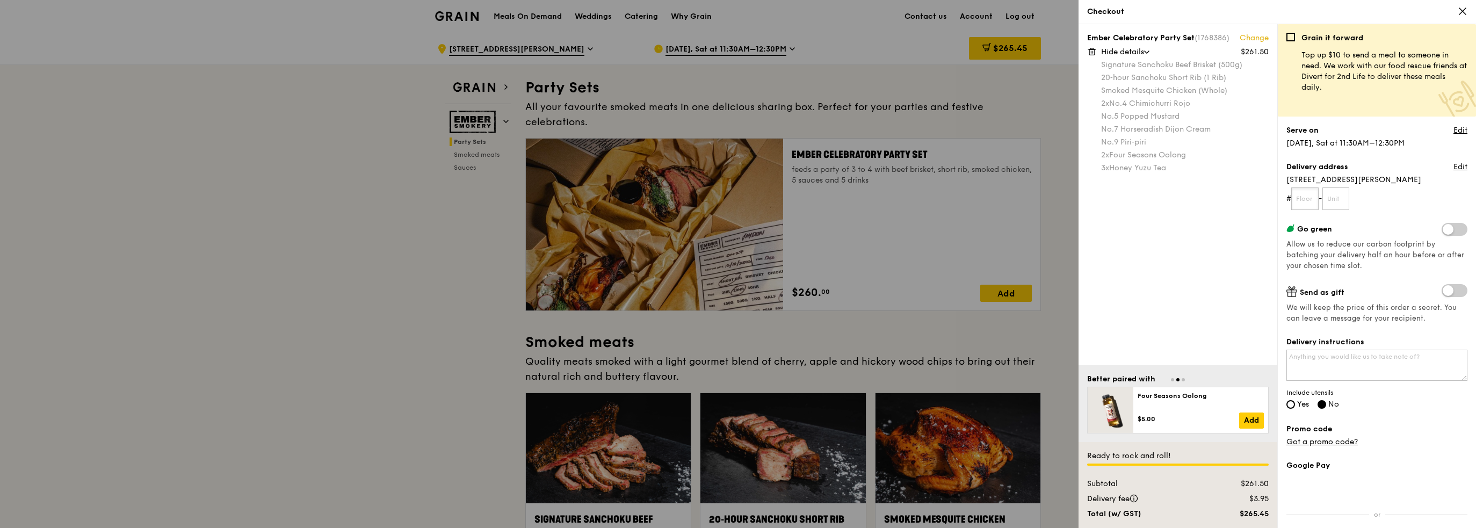
click at [1309, 203] on input "text" at bounding box center [1304, 198] width 27 height 23
type input "02"
type input "07"
click at [1394, 201] on form "# 02 - 07" at bounding box center [1377, 198] width 181 height 23
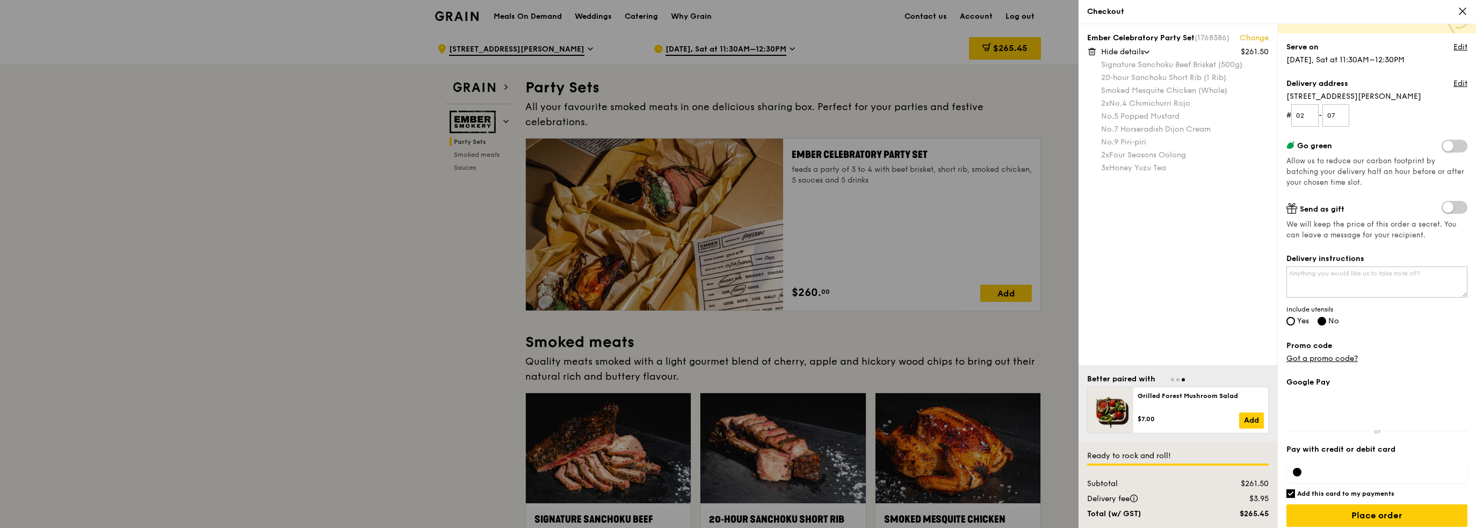
scroll to position [90, 0]
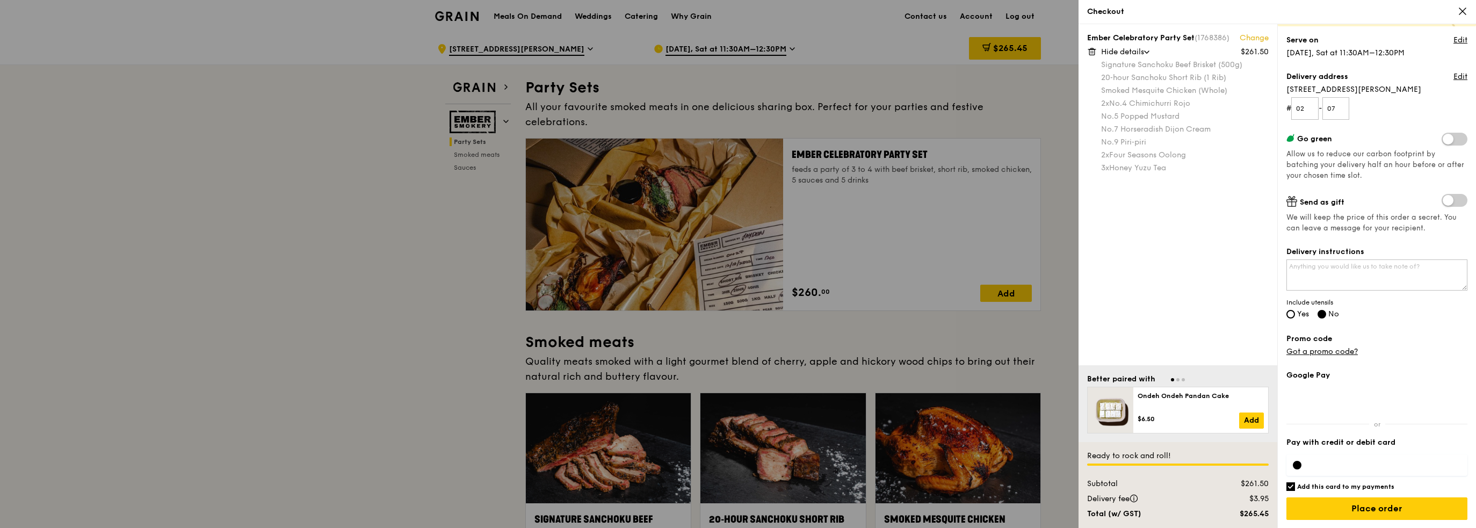
click at [1345, 346] on div "Promo code Got a promo code?" at bounding box center [1377, 346] width 181 height 24
click at [1342, 352] on link "Got a promo code?" at bounding box center [1322, 351] width 71 height 9
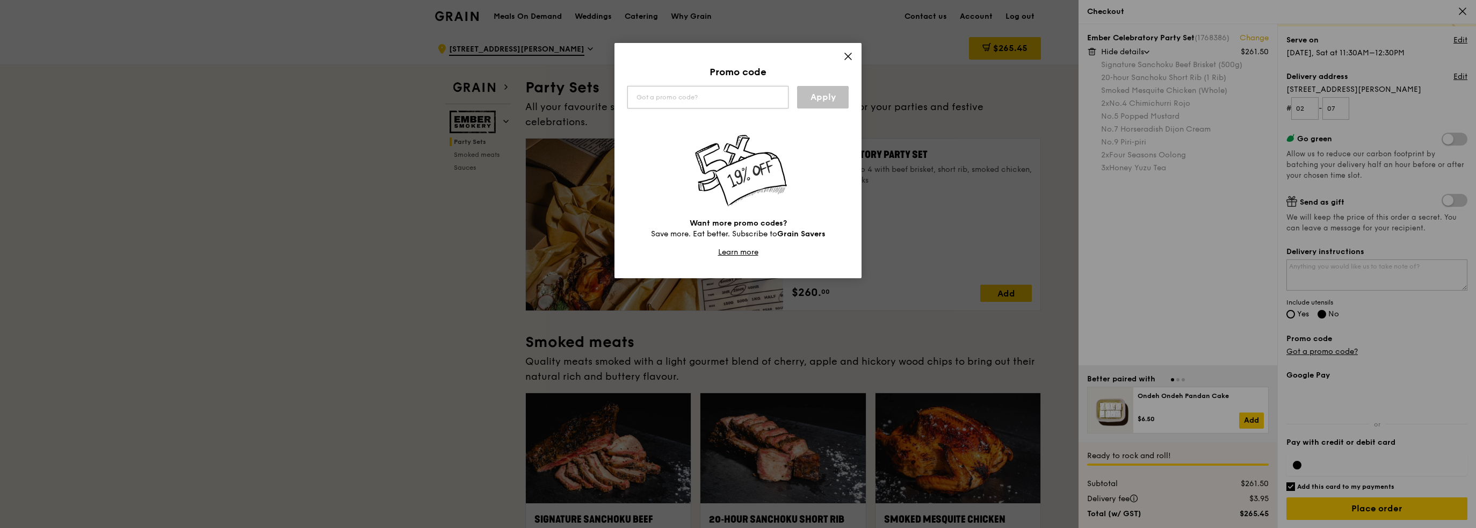
click at [719, 101] on input "text" at bounding box center [707, 97] width 161 height 23
type input "WELCOMEFEAST"
click at [806, 98] on link "Apply" at bounding box center [823, 97] width 52 height 23
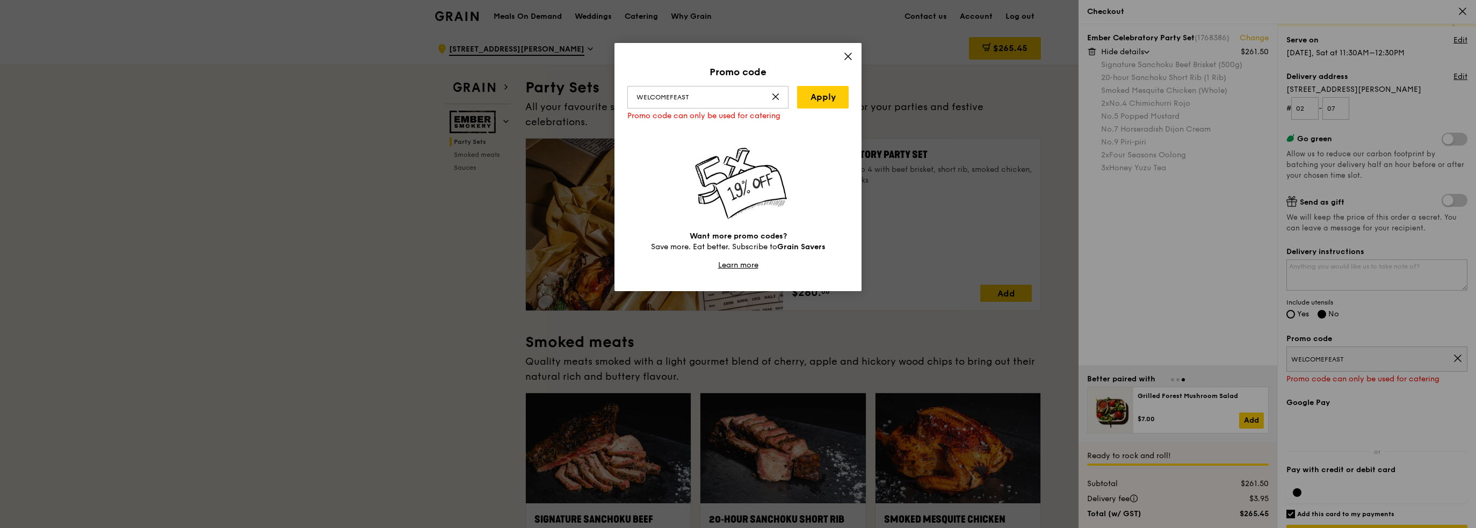
click at [853, 57] on div "Promo code WELCOMEFEAST Apply Promo code can only be used for catering Want mor…" at bounding box center [738, 167] width 247 height 248
click at [844, 56] on icon at bounding box center [848, 57] width 10 height 10
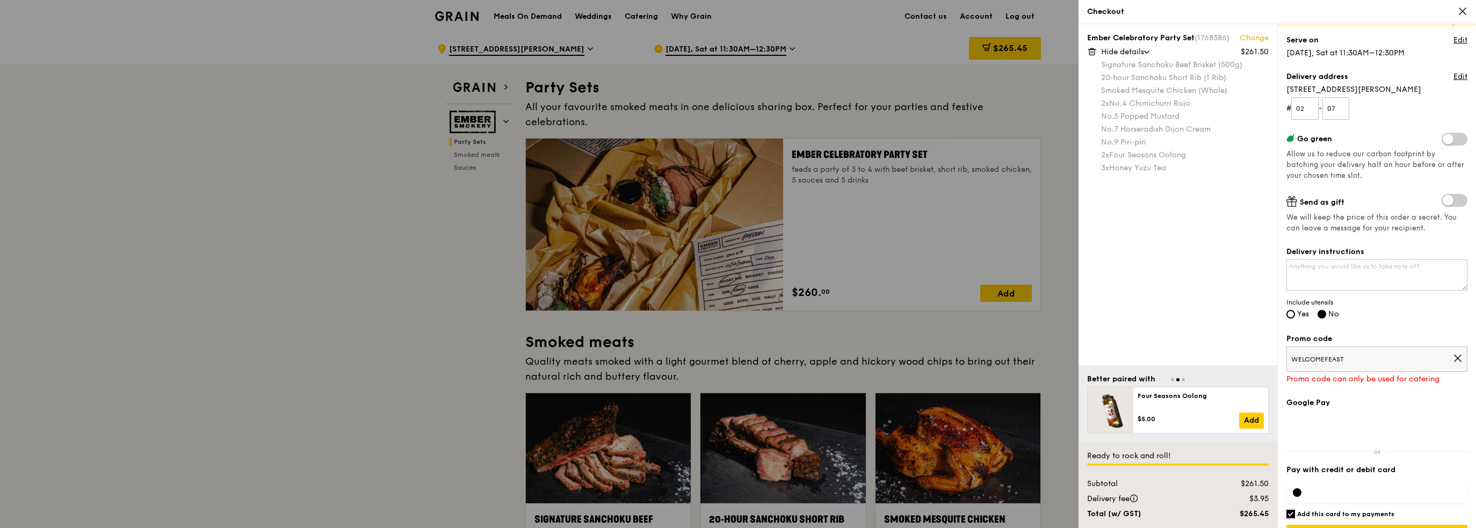
click at [1126, 289] on div "Ember Celebratory Party Set (1768386) Change $261.50 Hide details Signature San…" at bounding box center [1178, 194] width 199 height 341
click at [1453, 356] on icon at bounding box center [1458, 358] width 10 height 10
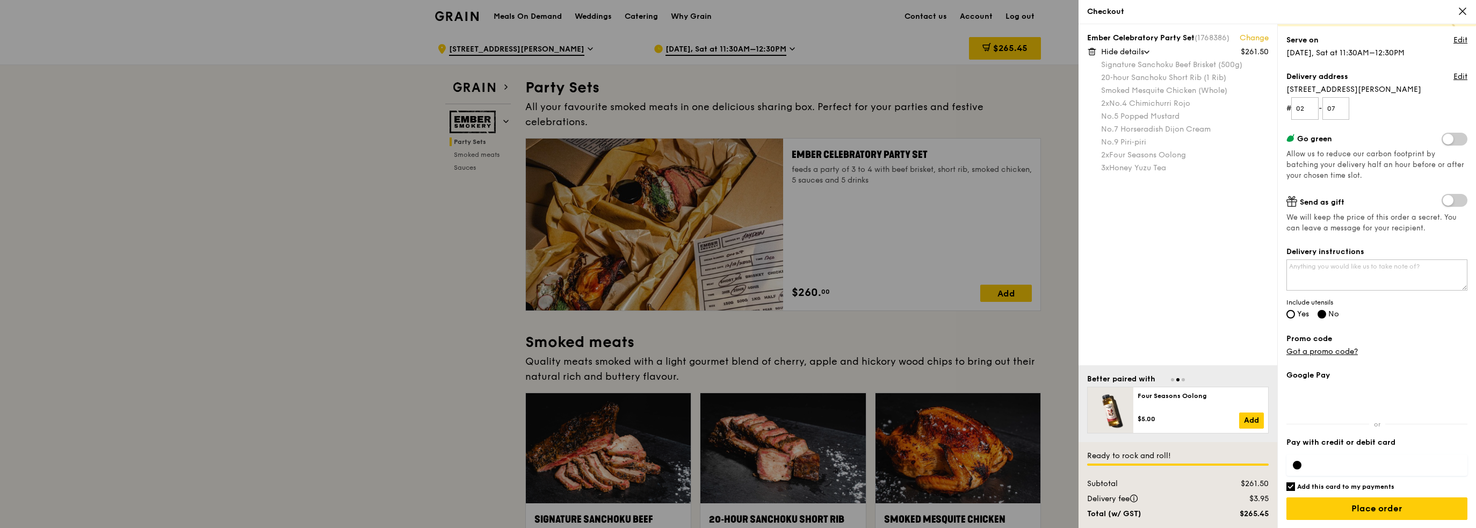
click at [1381, 318] on div "Delivery instructions Include utensils Yes No" at bounding box center [1377, 284] width 181 height 74
click at [1289, 484] on input "Add this card to my payments" at bounding box center [1291, 486] width 9 height 9
checkbox input "false"
click at [1370, 278] on textarea "Delivery instructions" at bounding box center [1377, 274] width 181 height 31
type textarea "P"
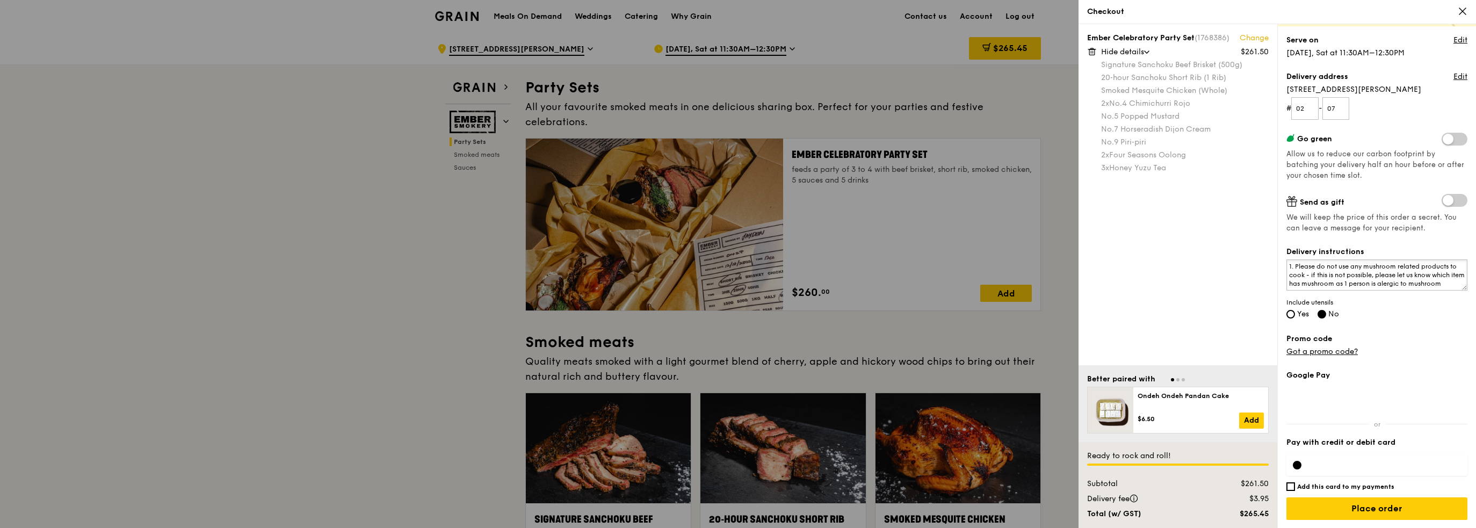
scroll to position [23, 0]
click at [1376, 286] on textarea "1. Please do not use any mushroom related products to cook - if this is not pos…" at bounding box center [1377, 274] width 181 height 31
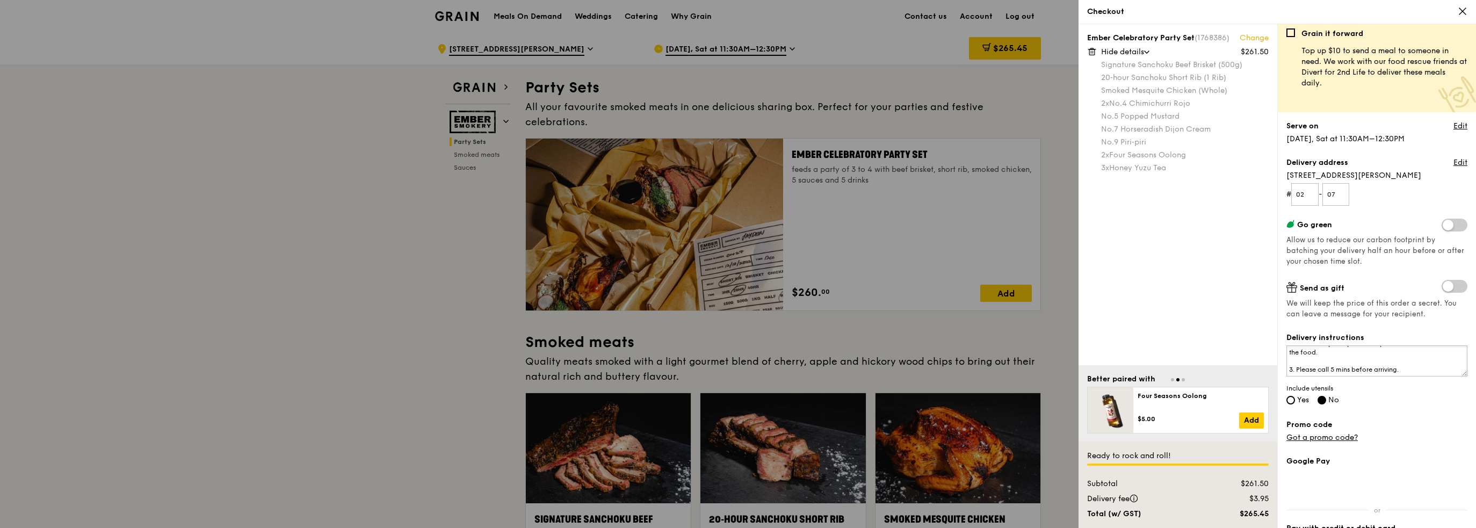
scroll to position [0, 0]
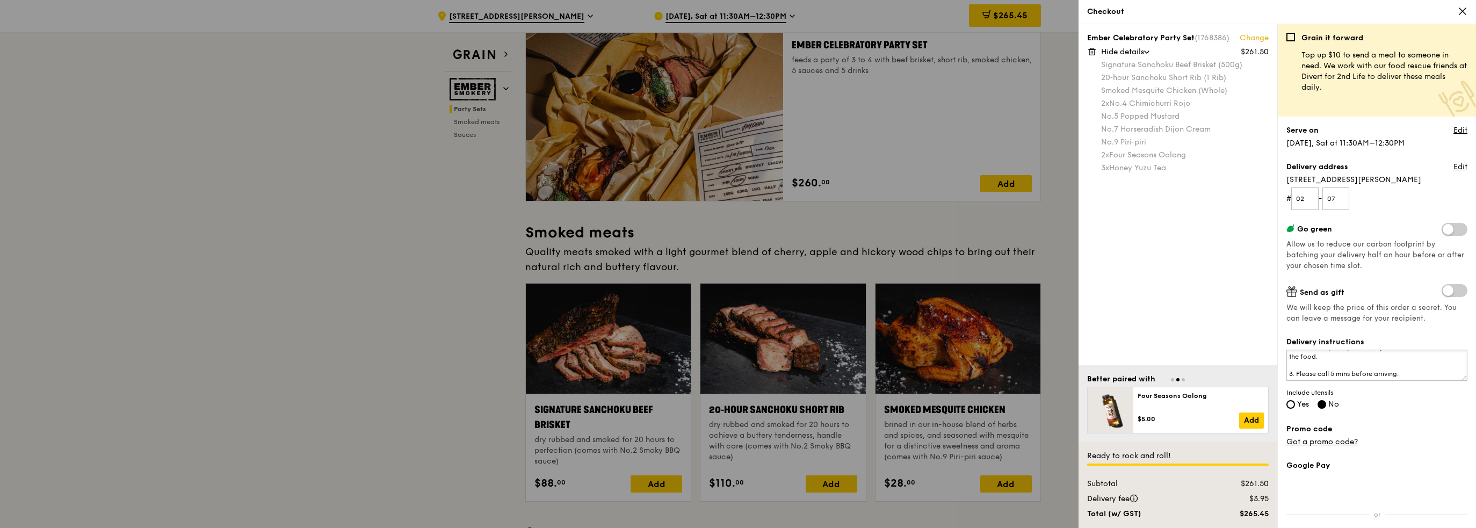
type textarea "1. Please do not use any mushroom related products to cook - if this is not pos…"
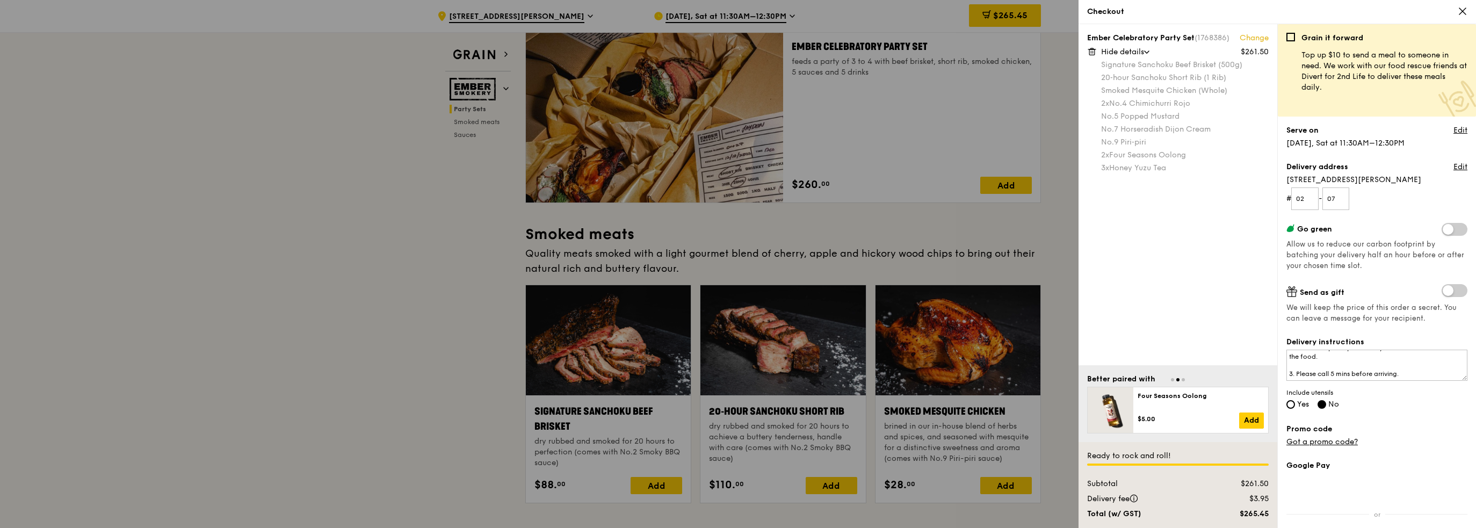
click at [1396, 324] on span "We will keep the price of this order a secret. You can leave a message for your…" at bounding box center [1377, 312] width 181 height 21
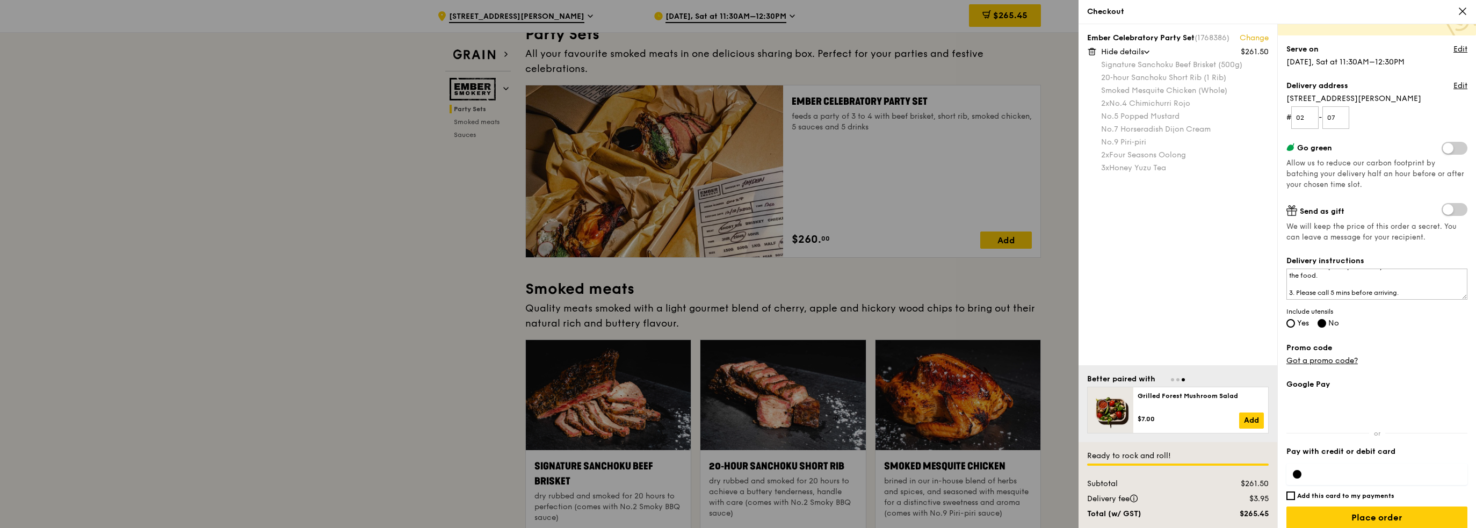
scroll to position [90, 0]
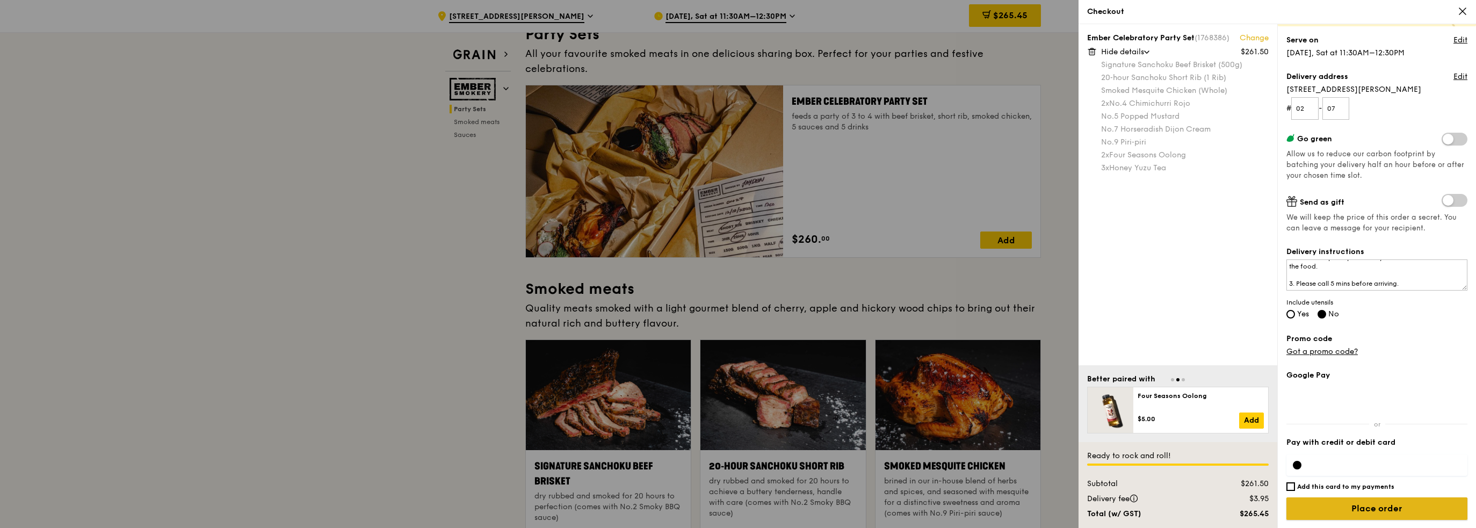
click at [1381, 507] on input "Place order" at bounding box center [1377, 508] width 181 height 23
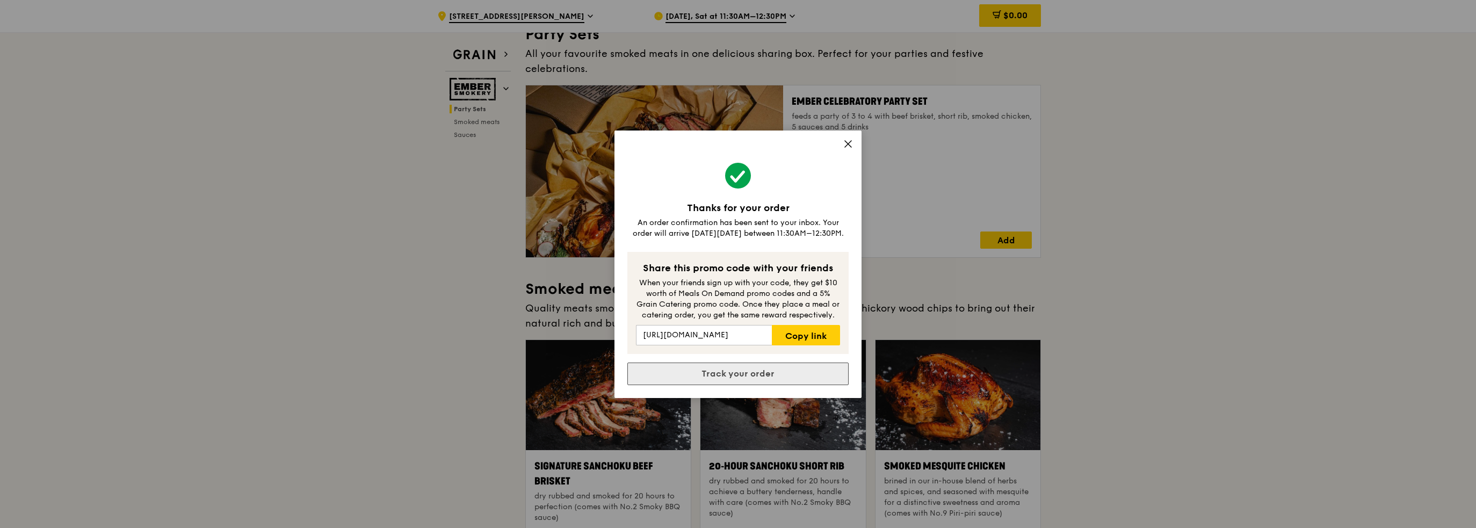
click at [761, 377] on link "Track your order" at bounding box center [737, 374] width 221 height 23
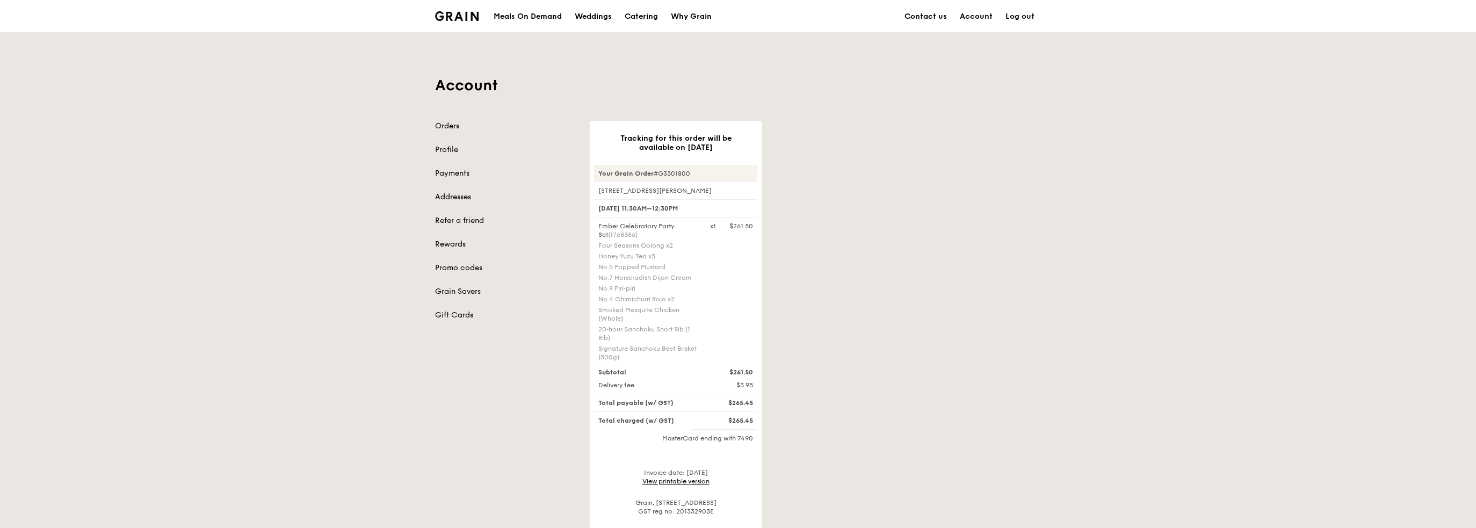
click at [1158, 374] on div "Account Orders Profile Payments Addresses Refer a friend Rewards Promo codes Gr…" at bounding box center [738, 295] width 1476 height 526
click at [636, 271] on div "Ember Celebratory Party Set (1768386) Four Seasons Oolong x2 Honey Yuzu Tea x3 …" at bounding box center [648, 293] width 112 height 142
drag, startPoint x: 599, startPoint y: 224, endPoint x: 714, endPoint y: 355, distance: 174.0
click at [714, 355] on div "Ember Celebratory Party Set (1768386) Four Seasons Oolong x2 Honey Yuzu Tea x3 …" at bounding box center [676, 293] width 168 height 142
copy div "Ember Celebratory Party Set (1768386) Four Seasons Oolong x2 Honey Yuzu Tea x3 …"
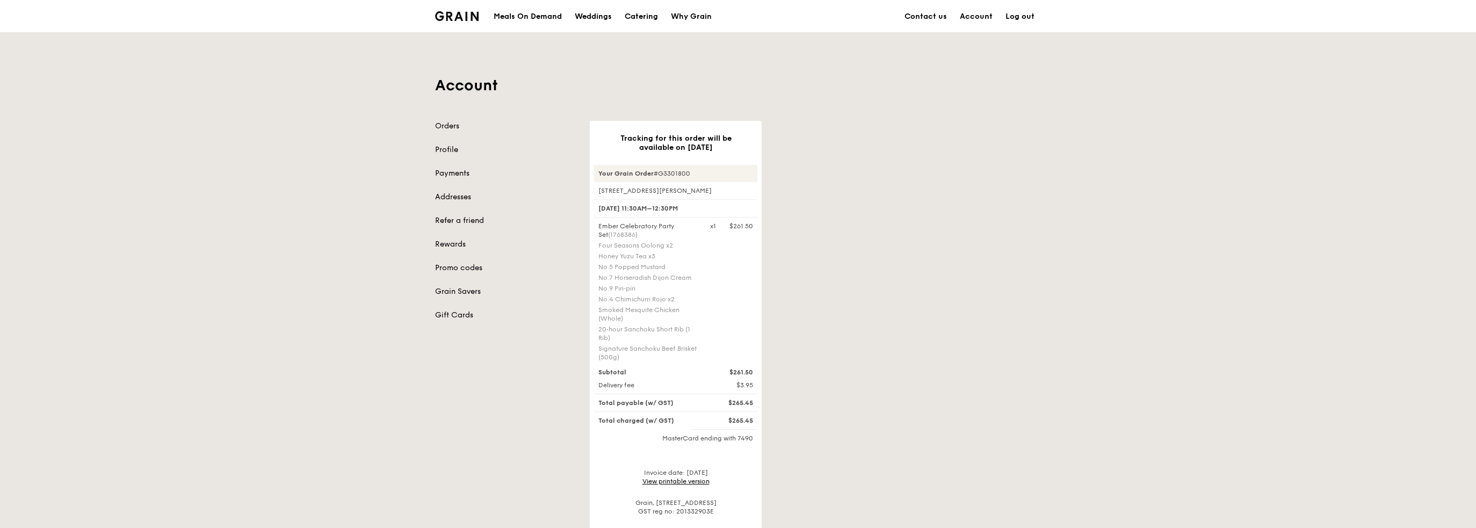
click at [887, 285] on div "Tracking for this order will be available on Oct 18 Your Grain Order #G3301800 …" at bounding box center [815, 340] width 464 height 438
click at [910, 221] on div "Tracking for this order will be available on Oct 18 Your Grain Order #G3301800 …" at bounding box center [815, 340] width 464 height 438
click at [648, 20] on div "Catering" at bounding box center [641, 17] width 33 height 32
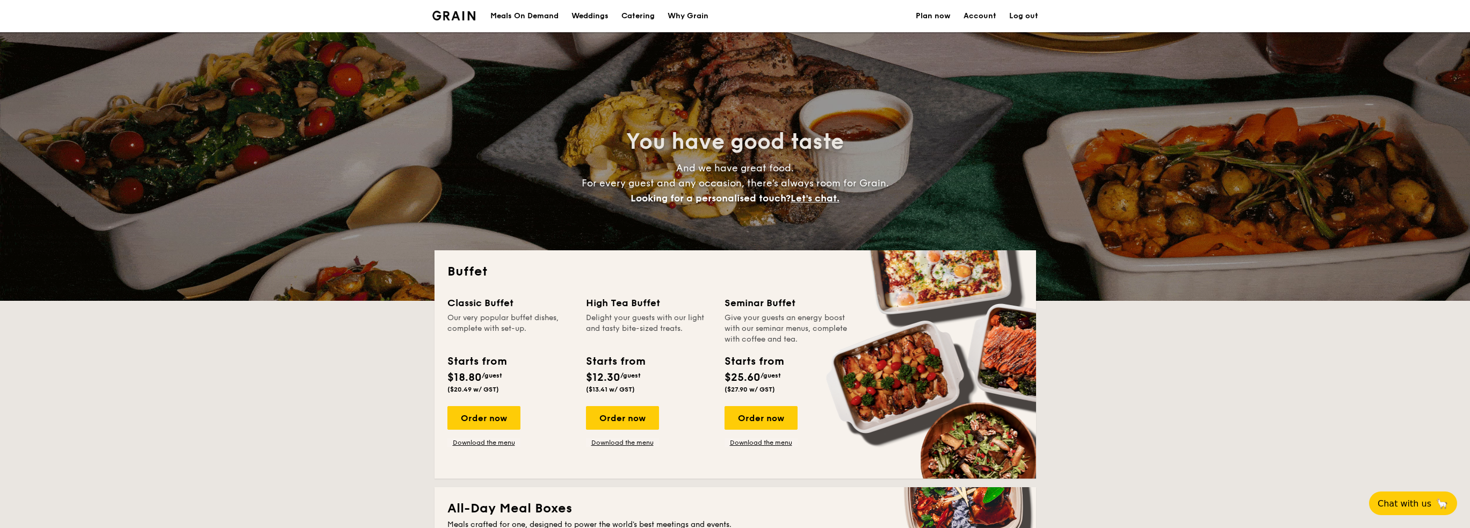
select select
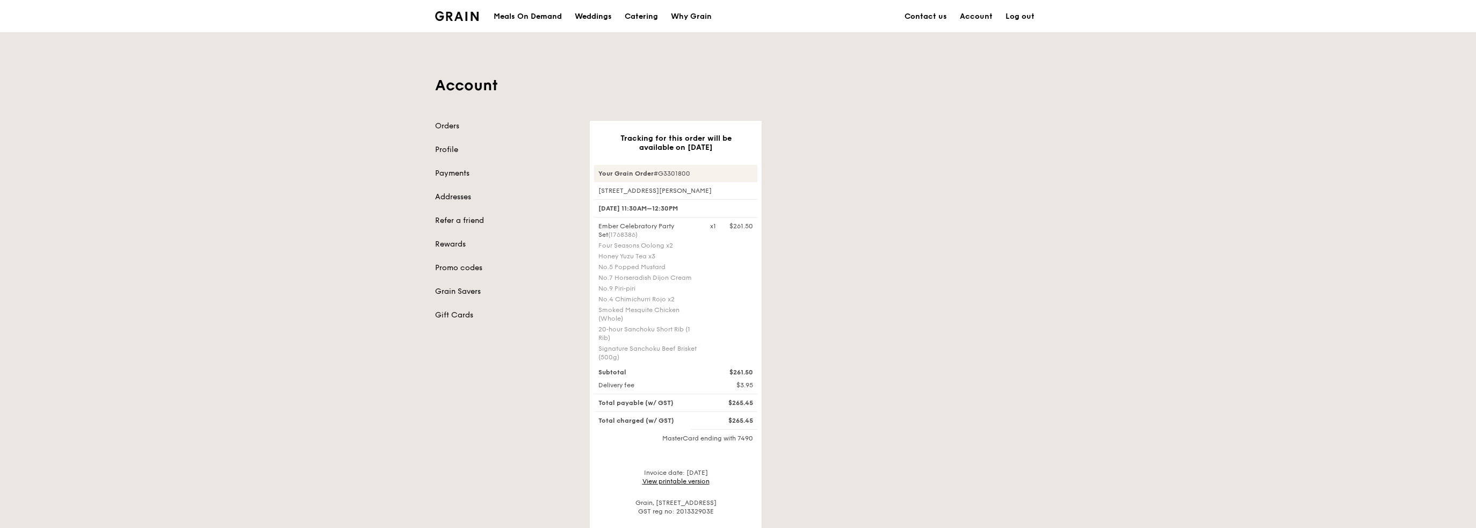
drag, startPoint x: 599, startPoint y: 172, endPoint x: 705, endPoint y: 165, distance: 105.5
click at [705, 165] on div "Your Grain Order #G3301800" at bounding box center [675, 173] width 163 height 17
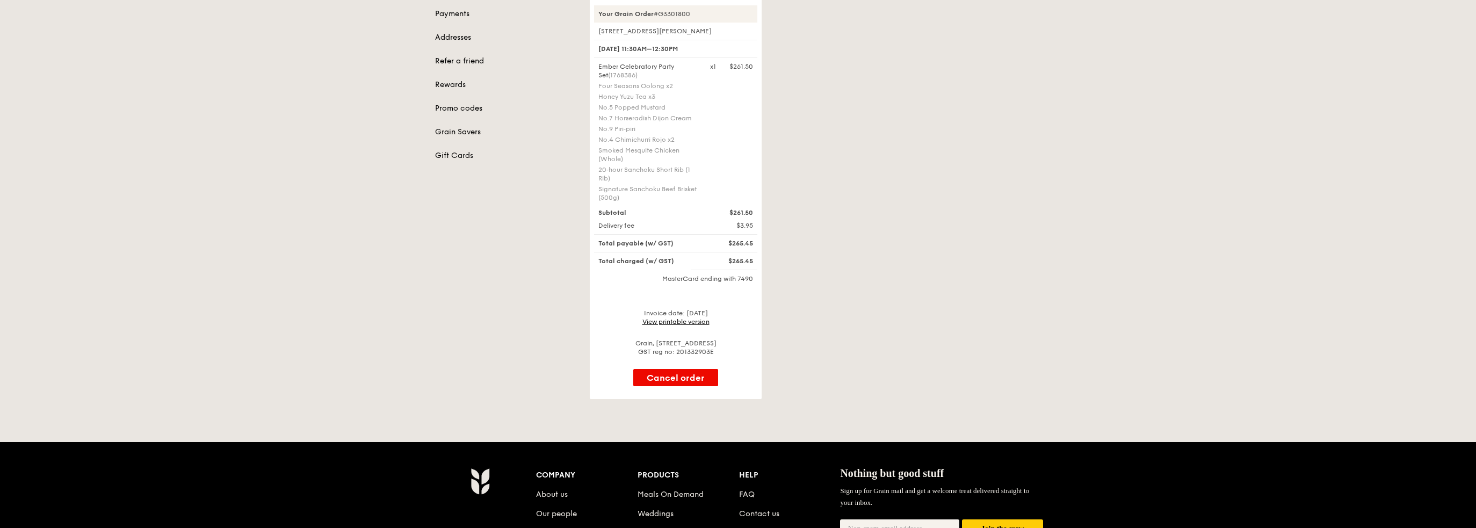
scroll to position [159, 0]
click at [675, 322] on link "View printable version" at bounding box center [675, 323] width 67 height 8
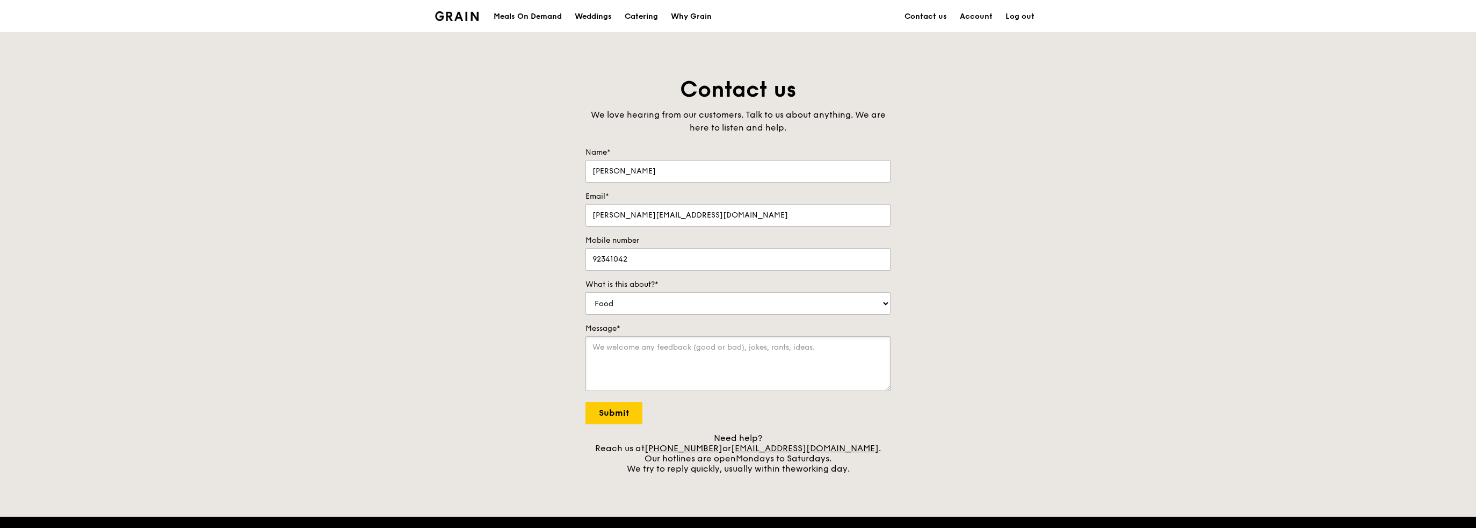
click at [647, 348] on textarea "Message*" at bounding box center [738, 363] width 305 height 55
paste textarea "Your Grain Order #G3301800"
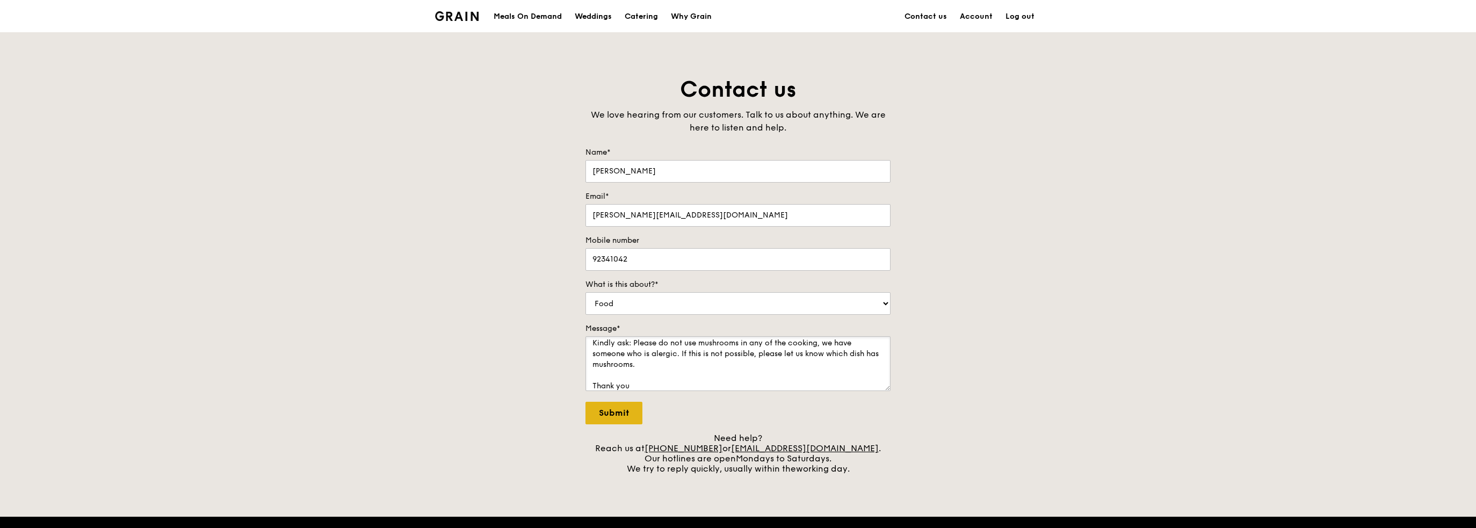
type textarea "Hello, just made an order: Your Grain Order #G3301800 Kindly ask: Please do not…"
click at [620, 412] on input "Submit" at bounding box center [614, 413] width 57 height 23
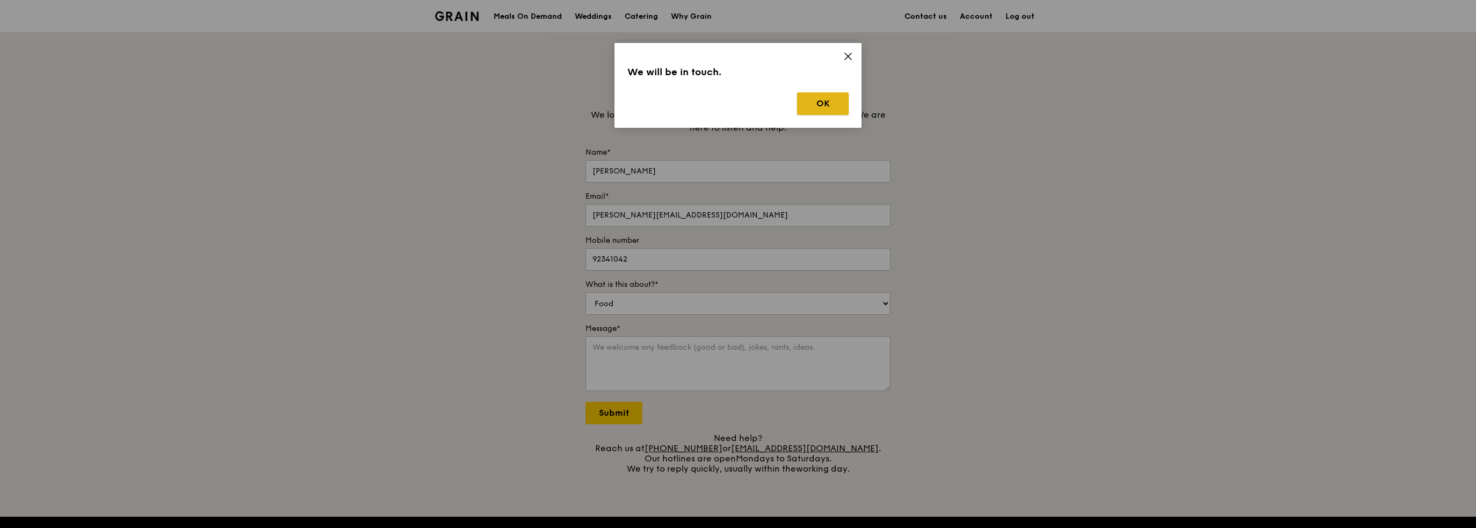
click at [816, 101] on button "OK" at bounding box center [823, 103] width 52 height 23
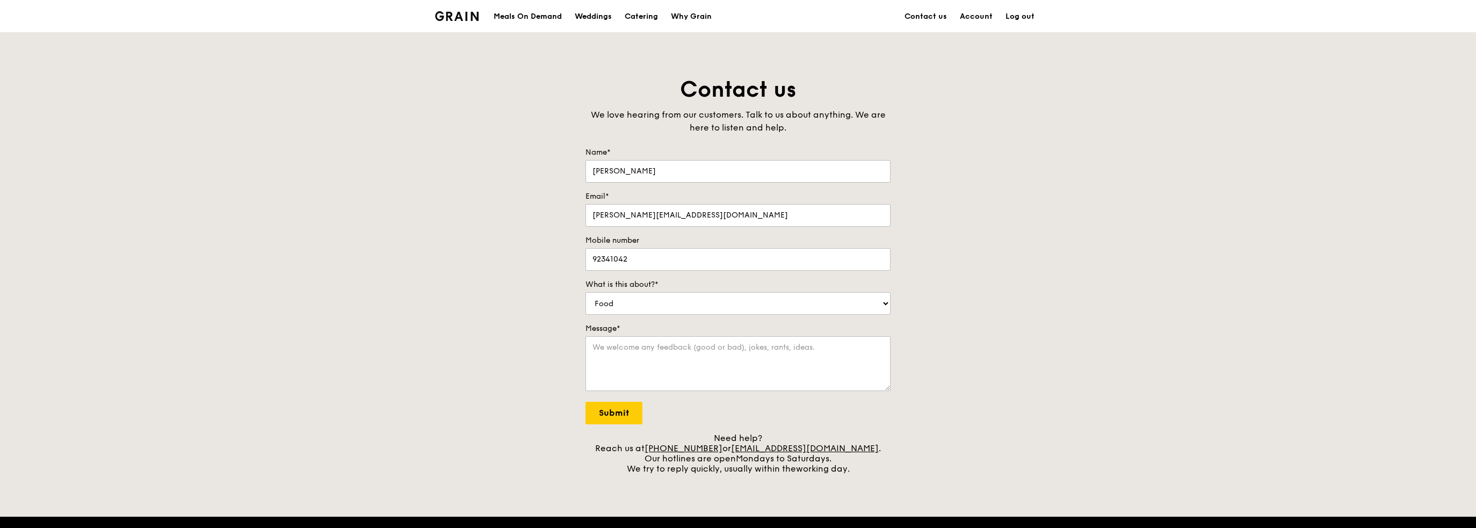
click at [456, 12] on img at bounding box center [457, 16] width 44 height 10
